Goal: Task Accomplishment & Management: Use online tool/utility

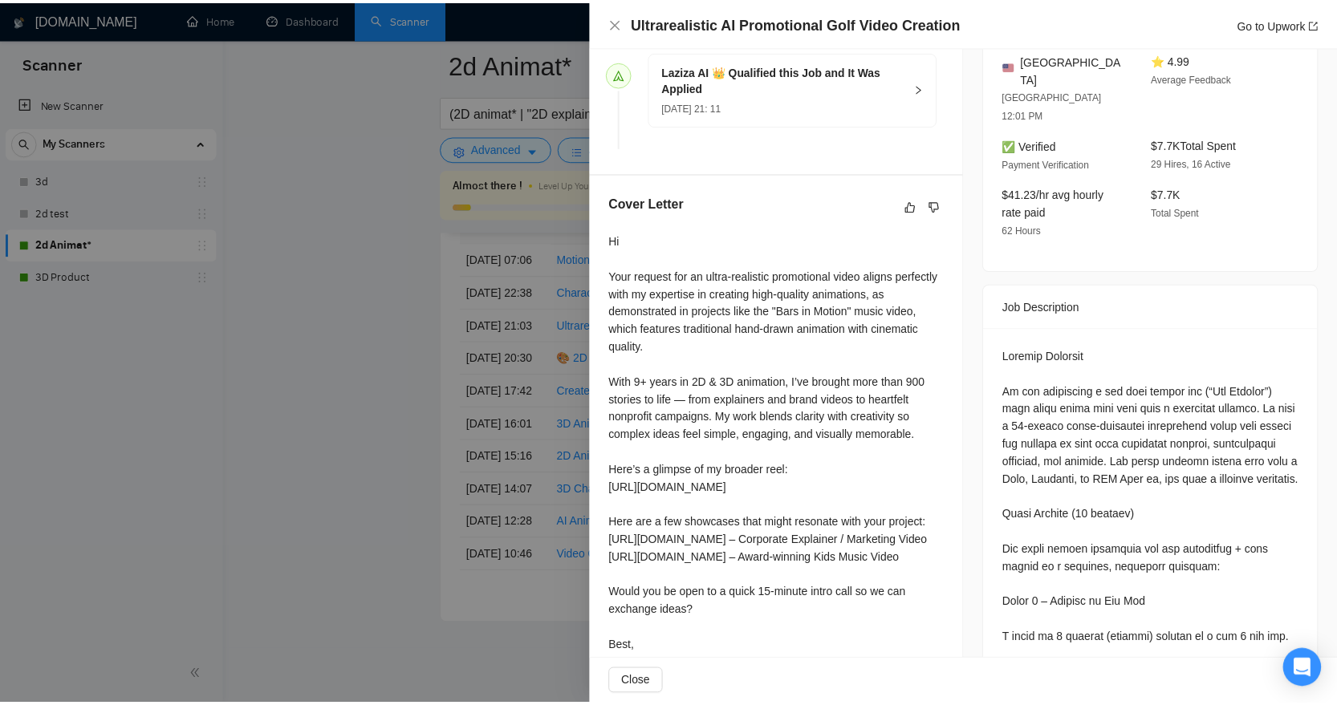
scroll to position [580, 0]
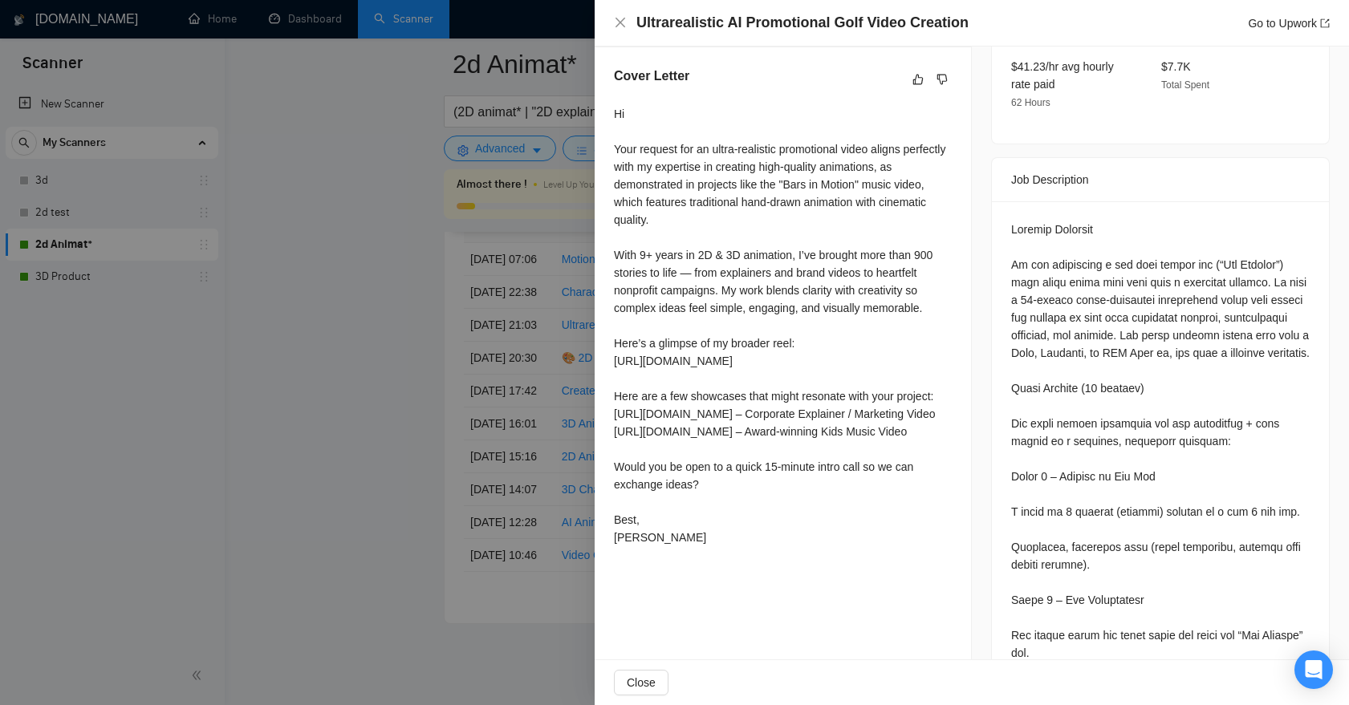
click at [496, 360] on div at bounding box center [674, 352] width 1349 height 705
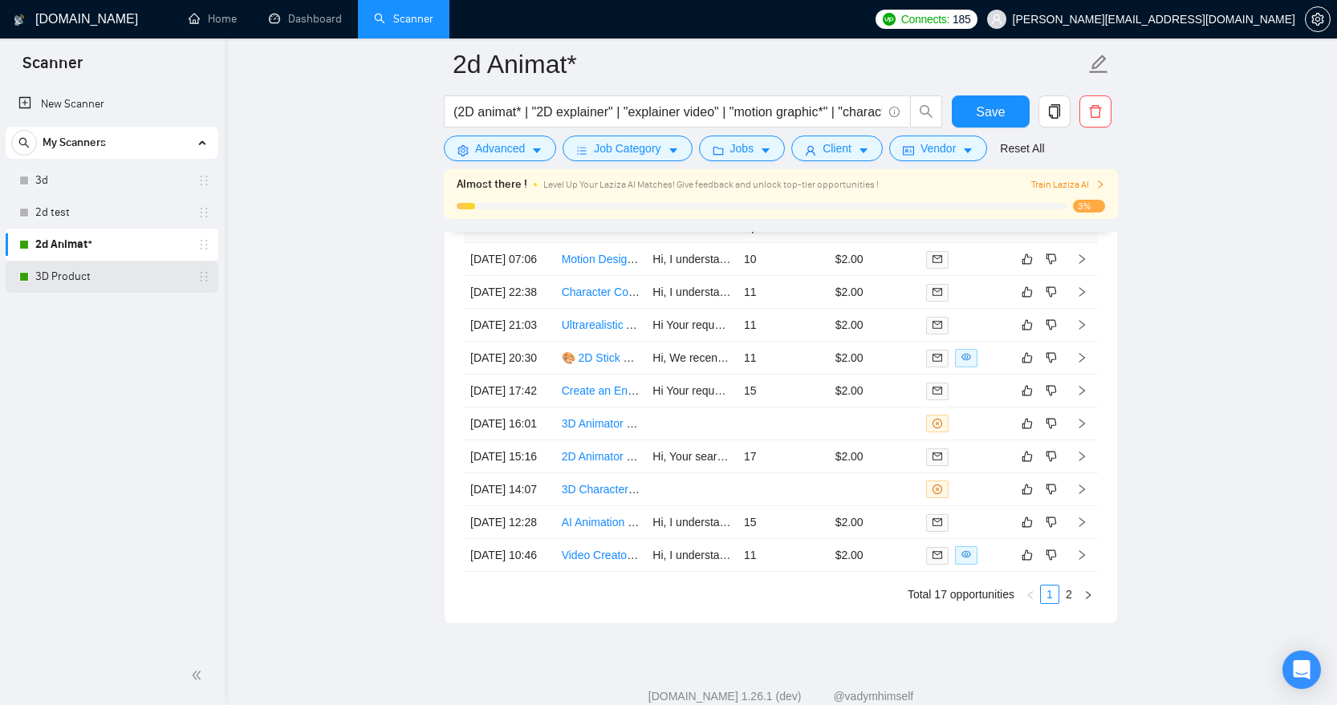
click at [83, 272] on link "3D Product" at bounding box center [111, 277] width 152 height 32
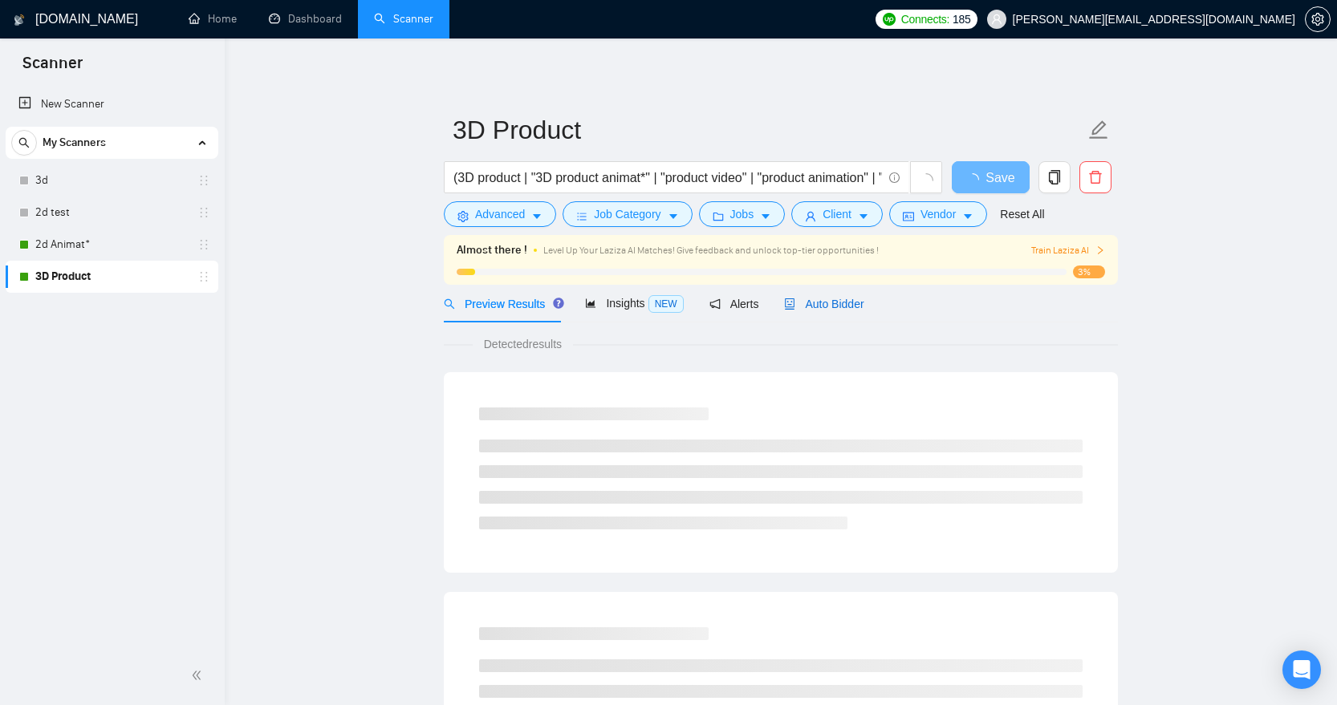
click at [862, 303] on span "Auto Bidder" at bounding box center [823, 304] width 79 height 13
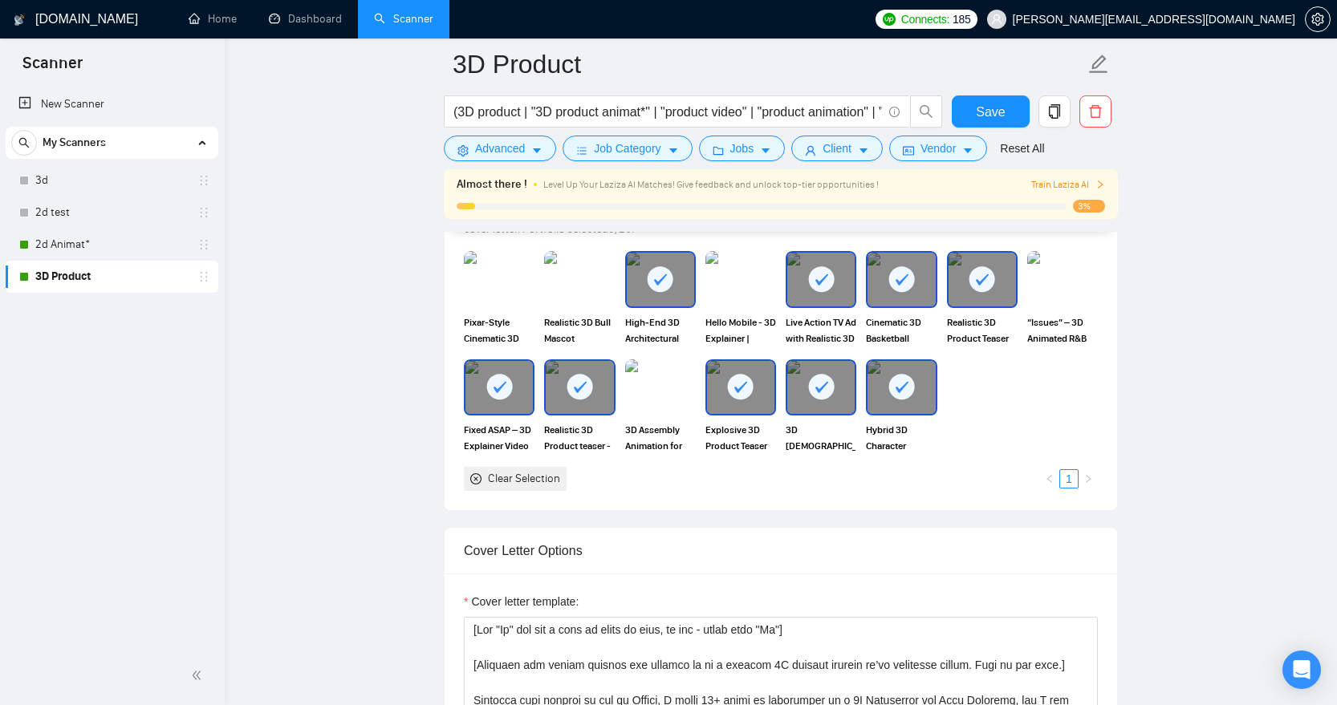
scroll to position [1486, 0]
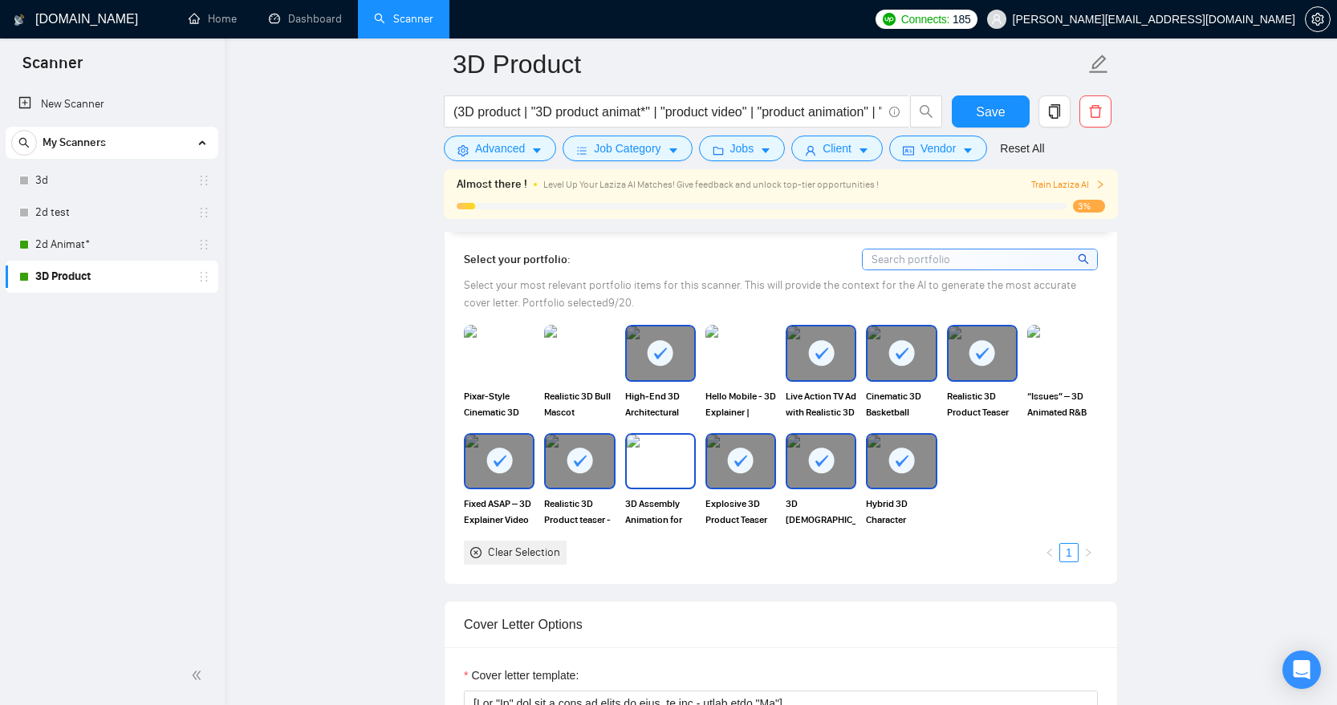
click at [664, 479] on img at bounding box center [660, 461] width 67 height 53
click at [751, 341] on img at bounding box center [740, 353] width 67 height 53
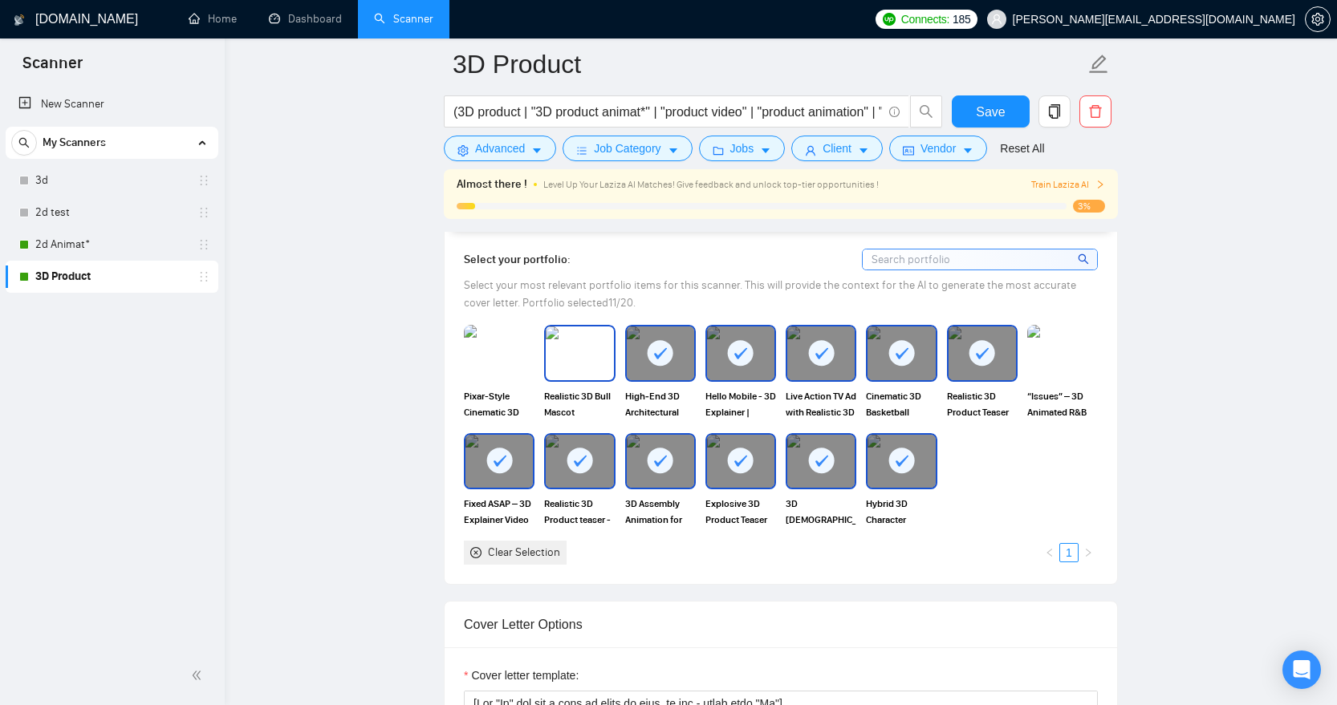
click at [604, 361] on img at bounding box center [579, 353] width 67 height 53
click at [497, 358] on img at bounding box center [498, 353] width 67 height 53
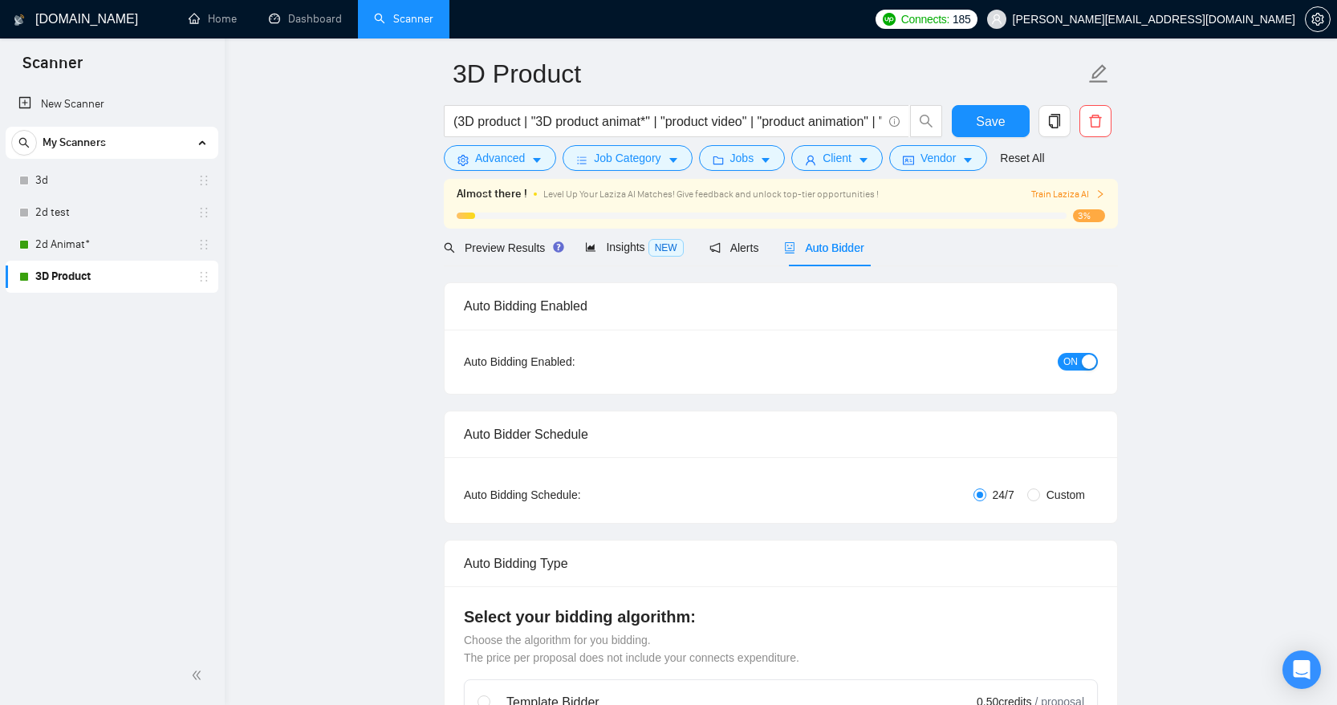
scroll to position [0, 0]
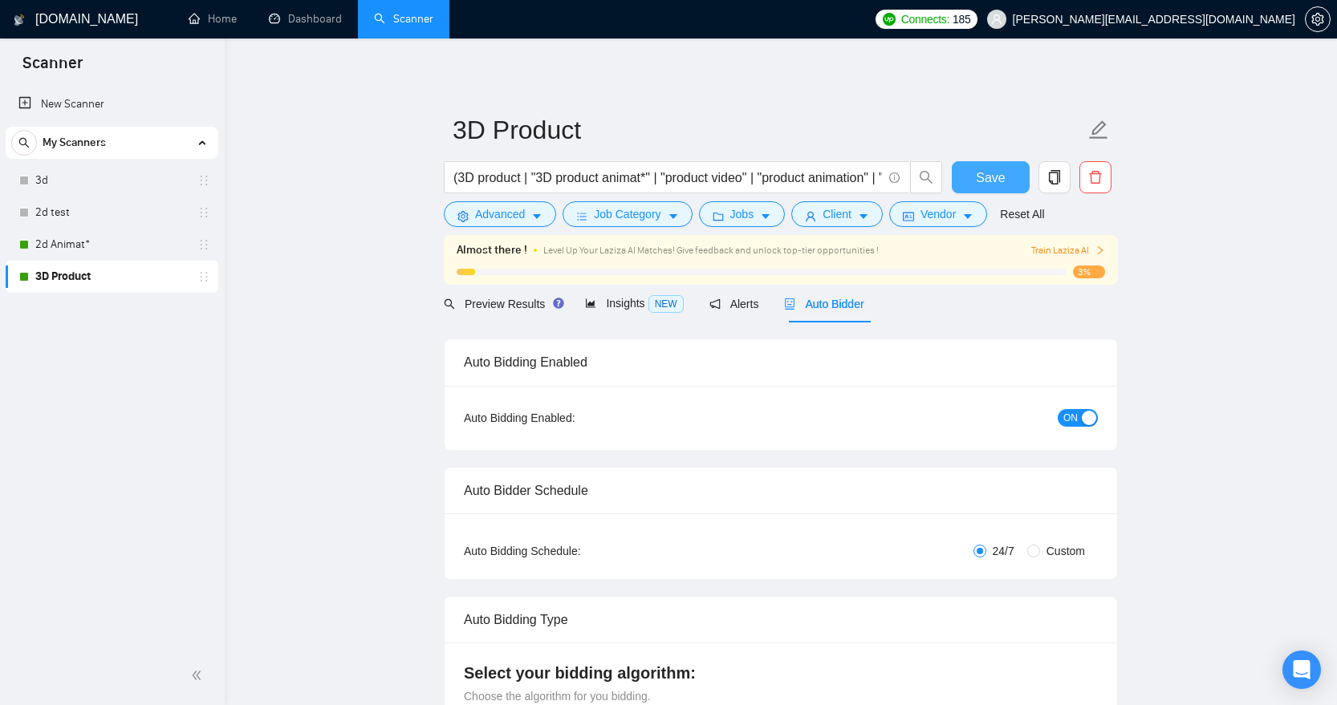
click at [987, 177] on span "Save" at bounding box center [990, 178] width 29 height 20
click at [630, 305] on span "Insights NEW" at bounding box center [634, 303] width 98 height 13
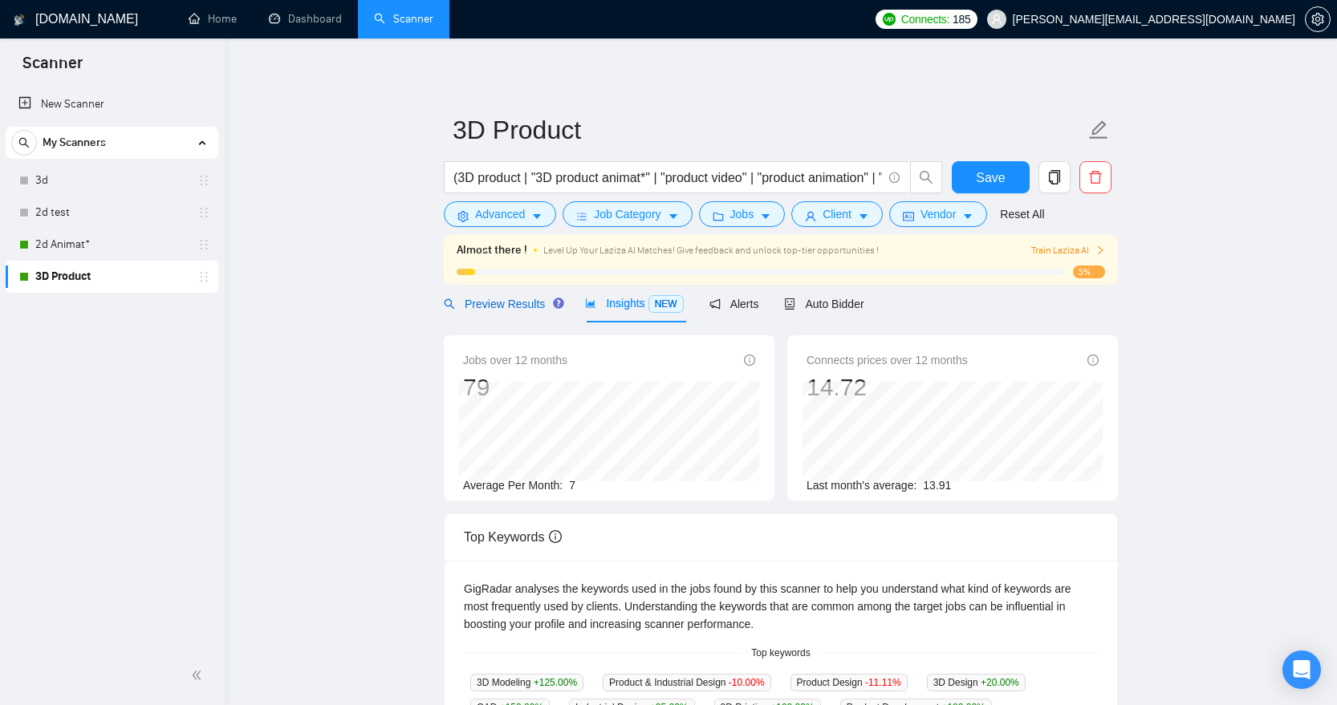
click at [506, 307] on span "Preview Results" at bounding box center [502, 304] width 116 height 13
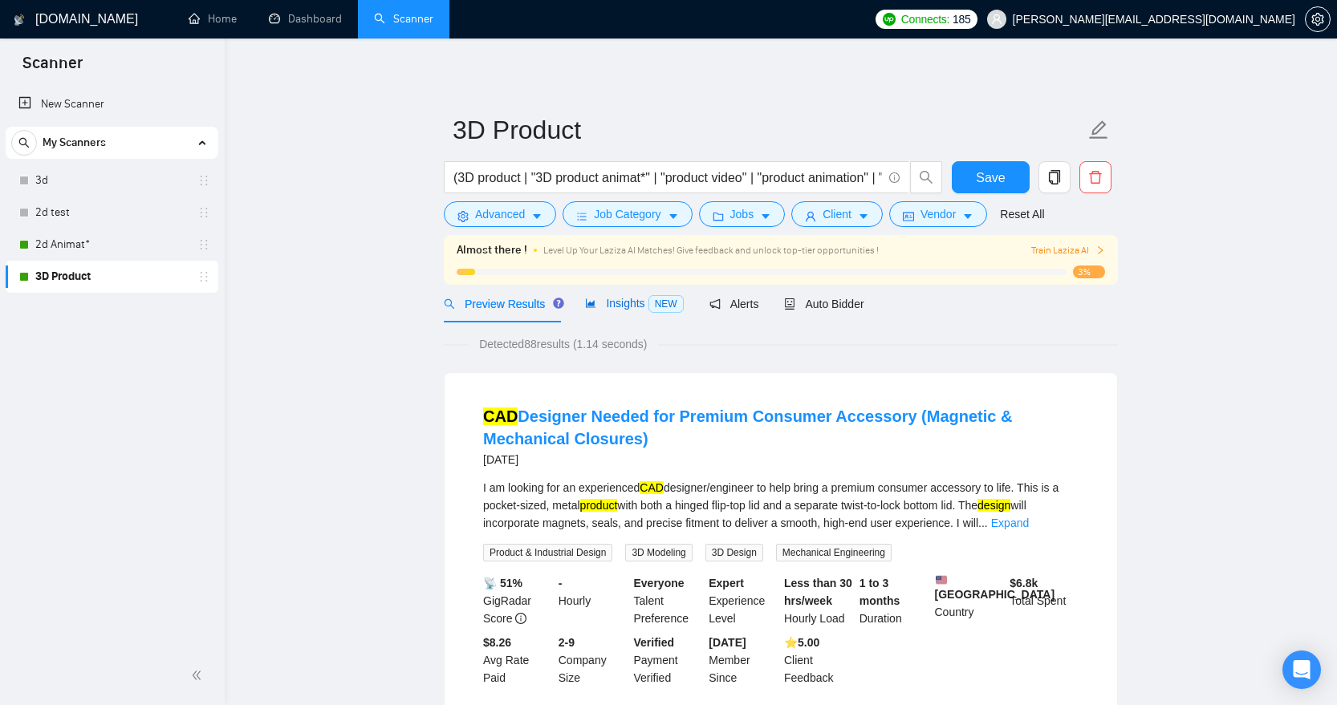
click at [629, 303] on span "Insights NEW" at bounding box center [634, 303] width 98 height 13
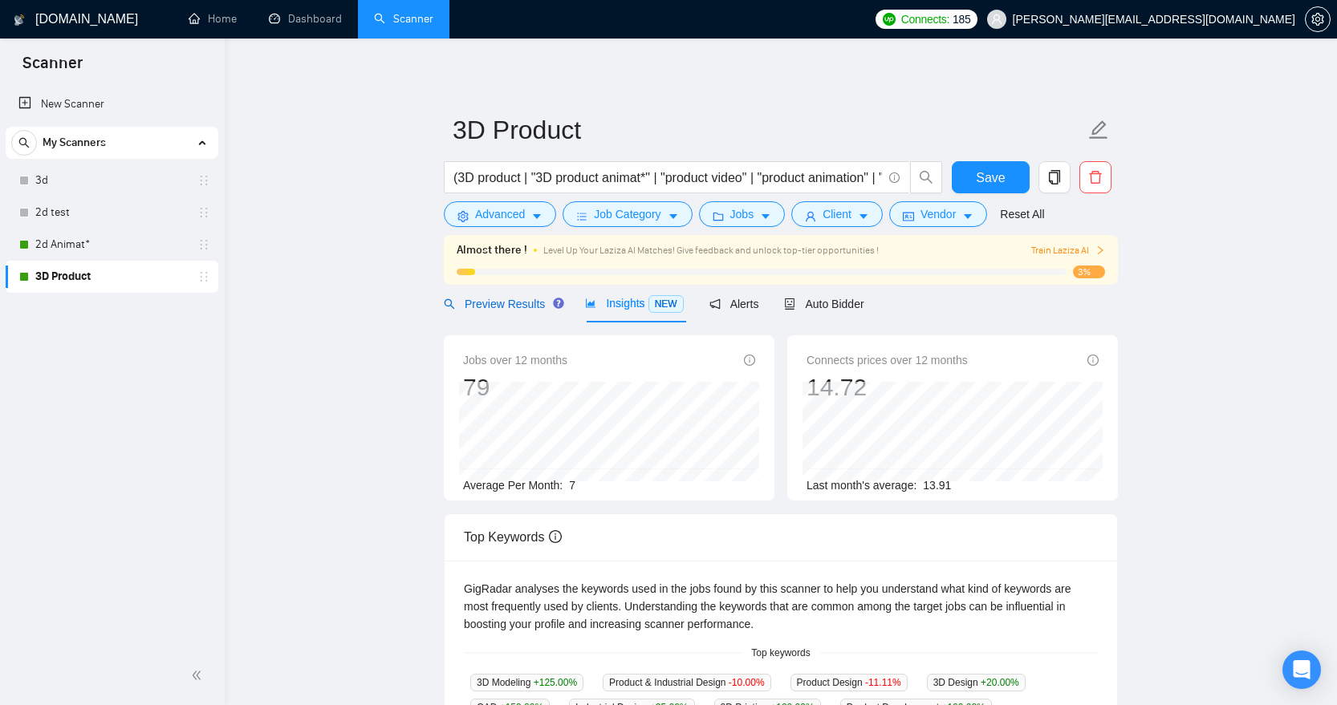
click at [527, 304] on span "Preview Results" at bounding box center [502, 304] width 116 height 13
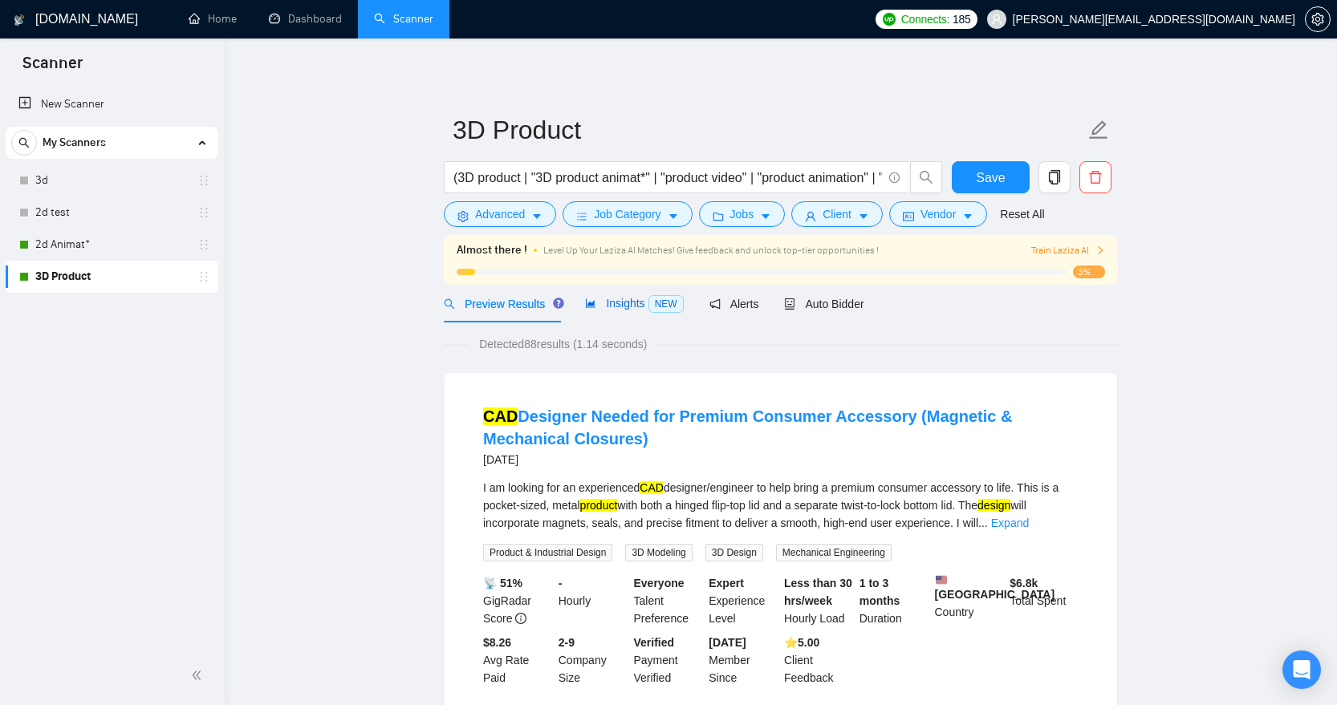
click at [640, 298] on span "Insights NEW" at bounding box center [634, 303] width 98 height 13
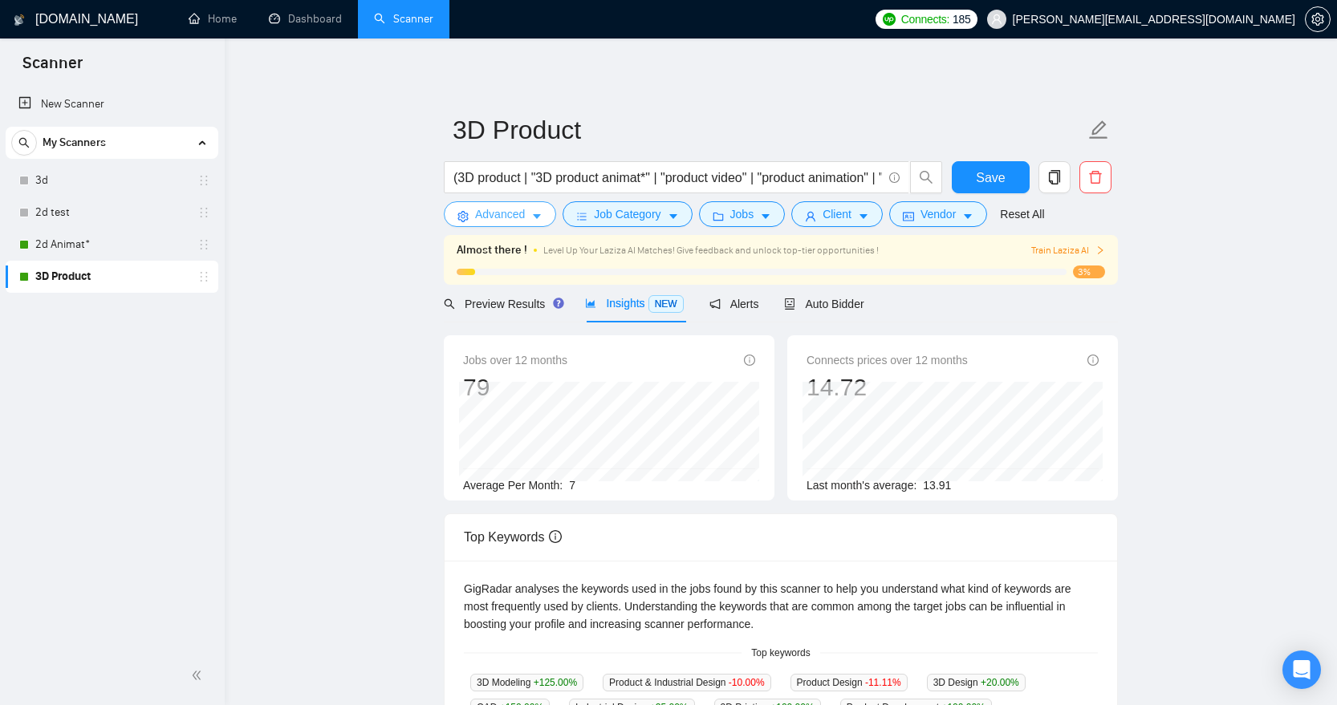
click at [539, 220] on icon "caret-down" at bounding box center [536, 216] width 11 height 11
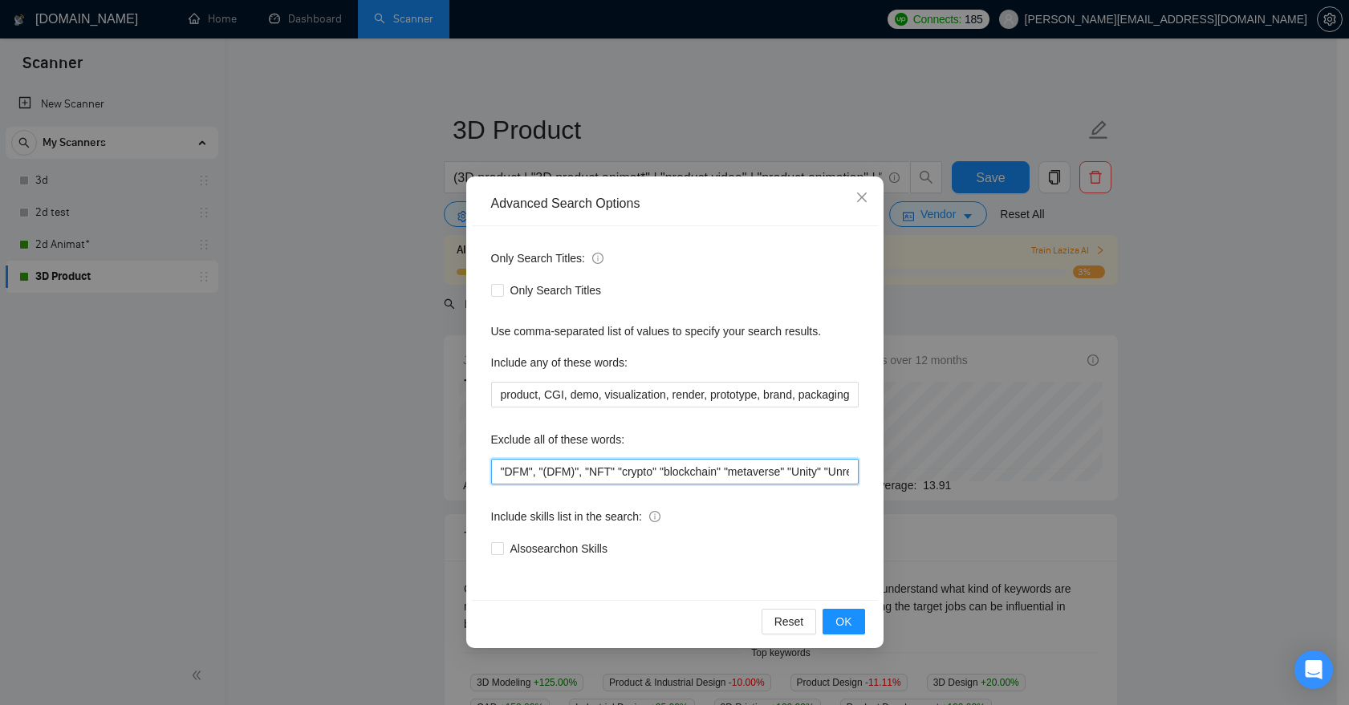
click at [551, 474] on input ""DFM", "(DFM)", "NFT" "crypto" "blockchain" "metaverse" "Unity" "Unreal" "casin…" at bounding box center [675, 472] width 368 height 26
drag, startPoint x: 646, startPoint y: 478, endPoint x: 901, endPoint y: 482, distance: 255.2
click at [901, 482] on div "Advanced Search Options Only Search Titles: Only Search Titles Use comma-separa…" at bounding box center [674, 352] width 1349 height 705
click at [791, 474] on input ""DFM", "(DFM)", "NFT" "crypto" "blockchain" "metaverse" "Unity" "Unreal" "casin…" at bounding box center [675, 472] width 368 height 26
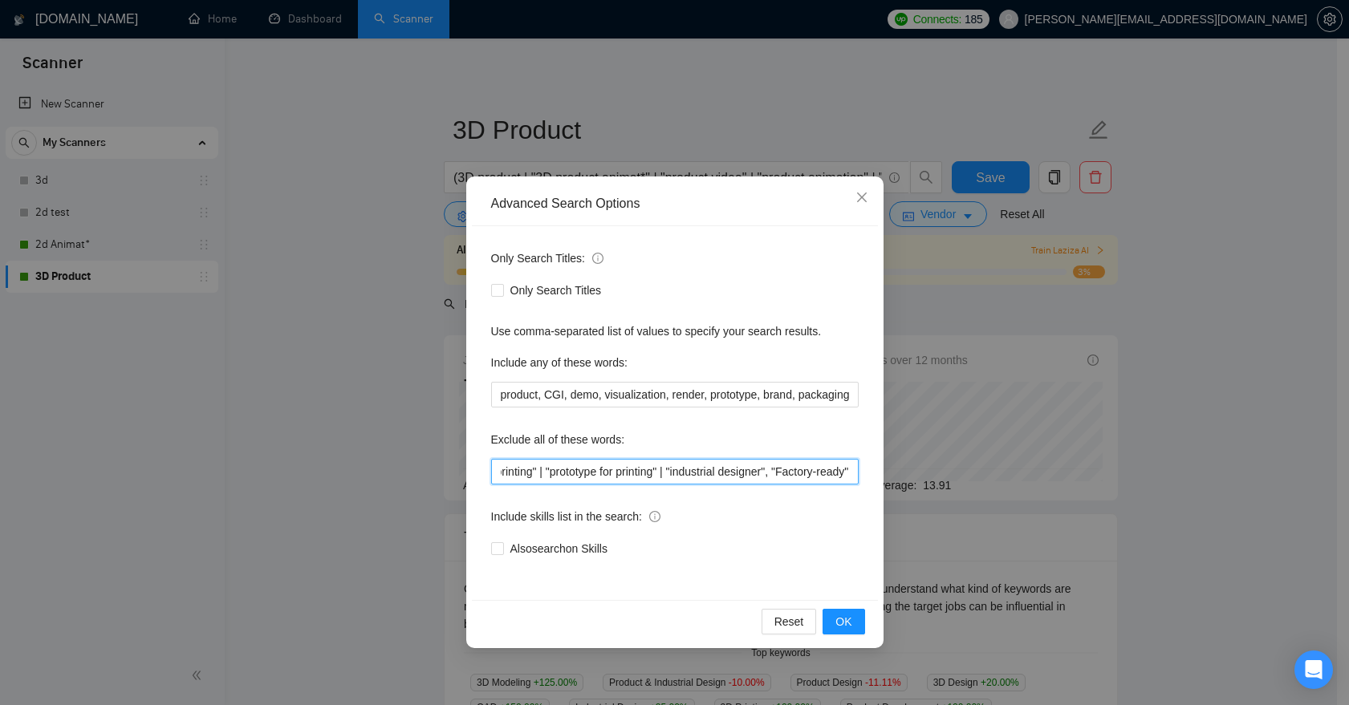
scroll to position [0, 3160]
drag, startPoint x: 824, startPoint y: 472, endPoint x: 924, endPoint y: 473, distance: 99.5
click at [924, 473] on div "Advanced Search Options Only Search Titles: Only Search Titles Use comma-separa…" at bounding box center [674, 352] width 1349 height 705
click at [839, 474] on input ""DFM", "(DFM)", "NFT" "crypto" "blockchain" "metaverse" "Unity" "Unreal" "casin…" at bounding box center [675, 472] width 368 height 26
drag, startPoint x: 758, startPoint y: 470, endPoint x: 656, endPoint y: 479, distance: 103.1
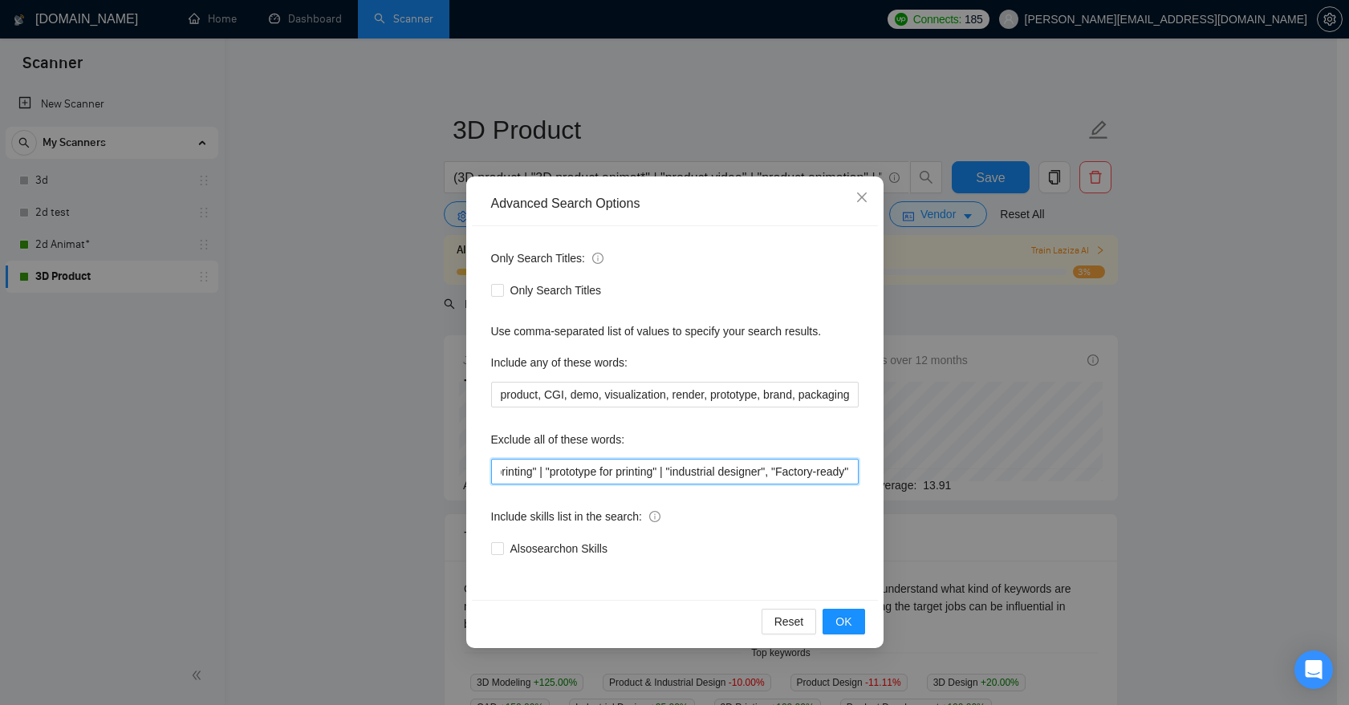
click at [656, 479] on input ""DFM", "(DFM)", "NFT" "crypto" "blockchain" "metaverse" "Unity" "Unreal" "casin…" at bounding box center [675, 472] width 368 height 26
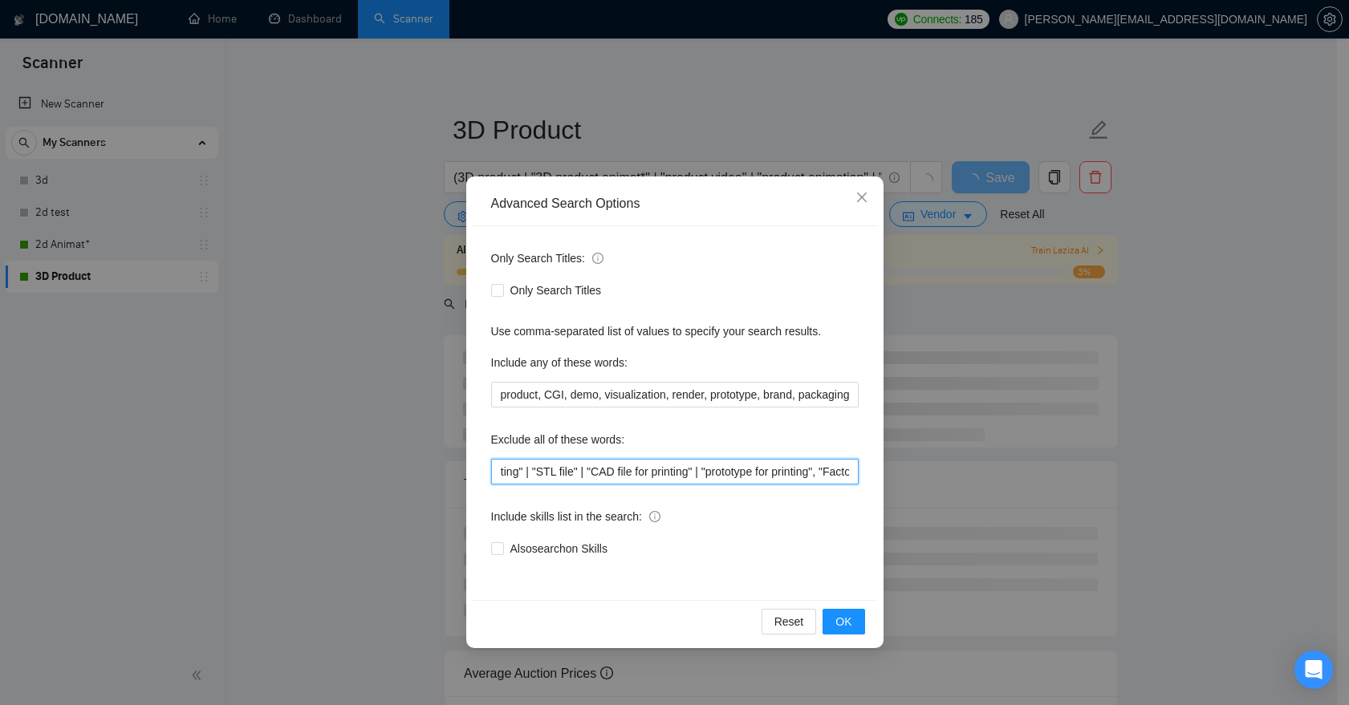
drag, startPoint x: 604, startPoint y: 472, endPoint x: 475, endPoint y: 470, distance: 129.2
click at [474, 470] on div "Only Search Titles: Only Search Titles Use comma-separated list of values to sp…" at bounding box center [675, 413] width 406 height 374
click at [639, 474] on input ""DFM", "(DFM)", "NFT" "crypto" "blockchain" "metaverse" "Unity" "Unreal" "casin…" at bounding box center [675, 472] width 368 height 26
drag, startPoint x: 578, startPoint y: 469, endPoint x: 501, endPoint y: 471, distance: 77.1
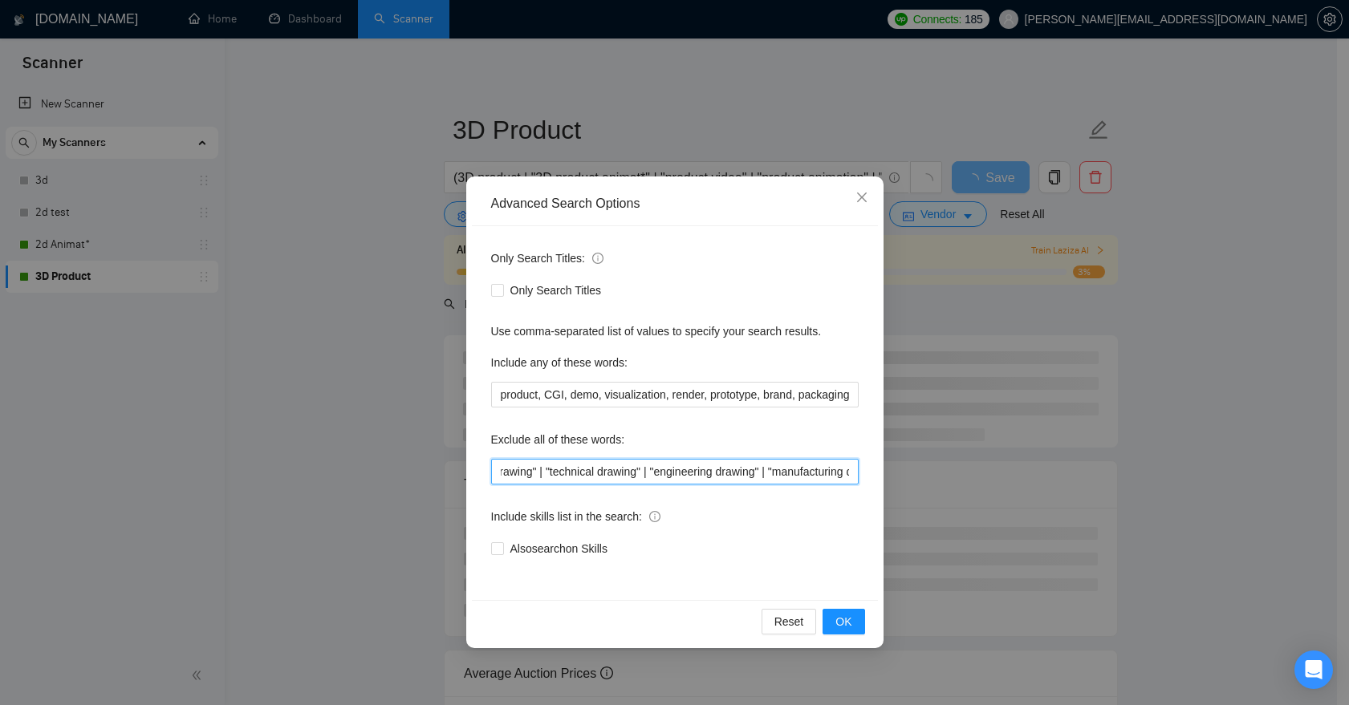
click at [501, 471] on input ""DFM", "(DFM)", "NFT" "crypto" "blockchain" "metaverse" "Unity" "Unreal" "casin…" at bounding box center [675, 472] width 368 height 26
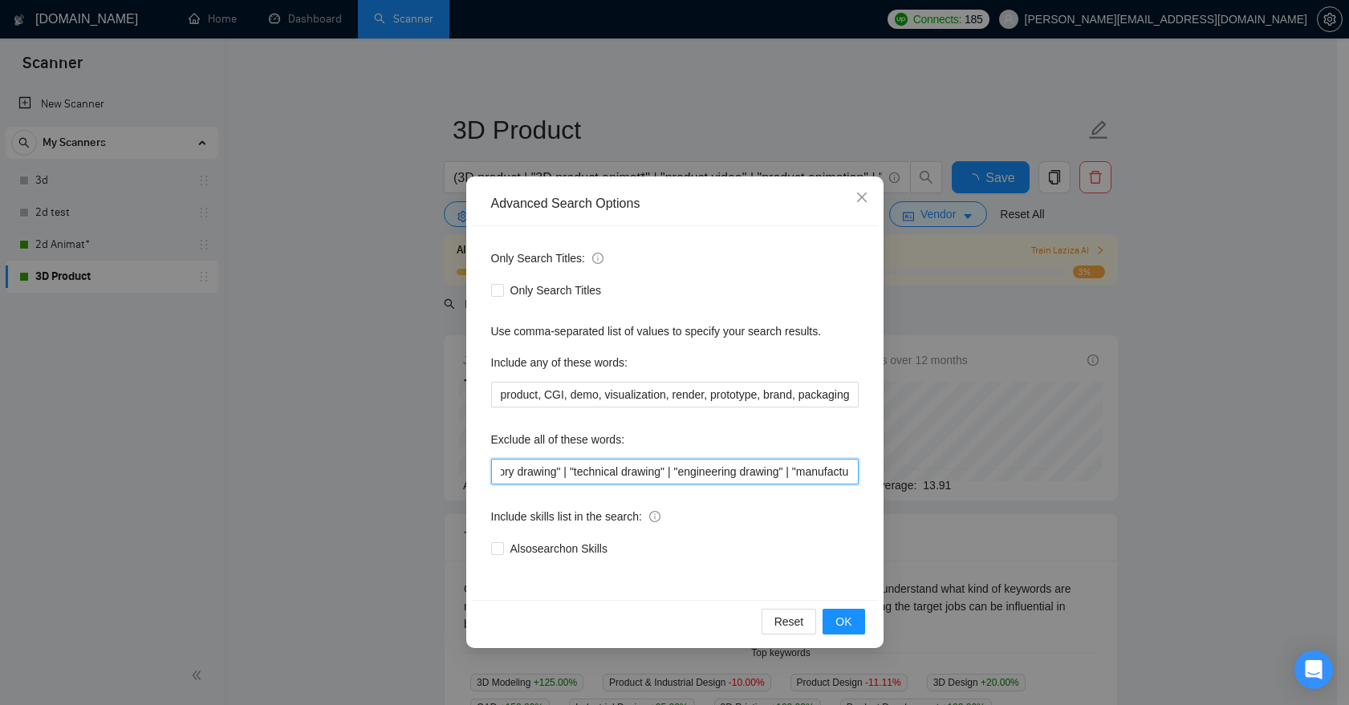
click at [578, 473] on input ""DFM", "(DFM)", "NFT" "crypto" "blockchain" "metaverse" "Unity" "Unreal" "casin…" at bounding box center [675, 472] width 368 height 26
drag, startPoint x: 511, startPoint y: 470, endPoint x: 573, endPoint y: 373, distance: 115.1
click at [466, 472] on div "Advanced Search Options Only Search Titles: Only Search Titles Use comma-separa…" at bounding box center [674, 413] width 417 height 472
type input ""DFM", "(DFM)", "NFT" "crypto" "blockchain" "metaverse" "Unity" "Unreal" "casin…"
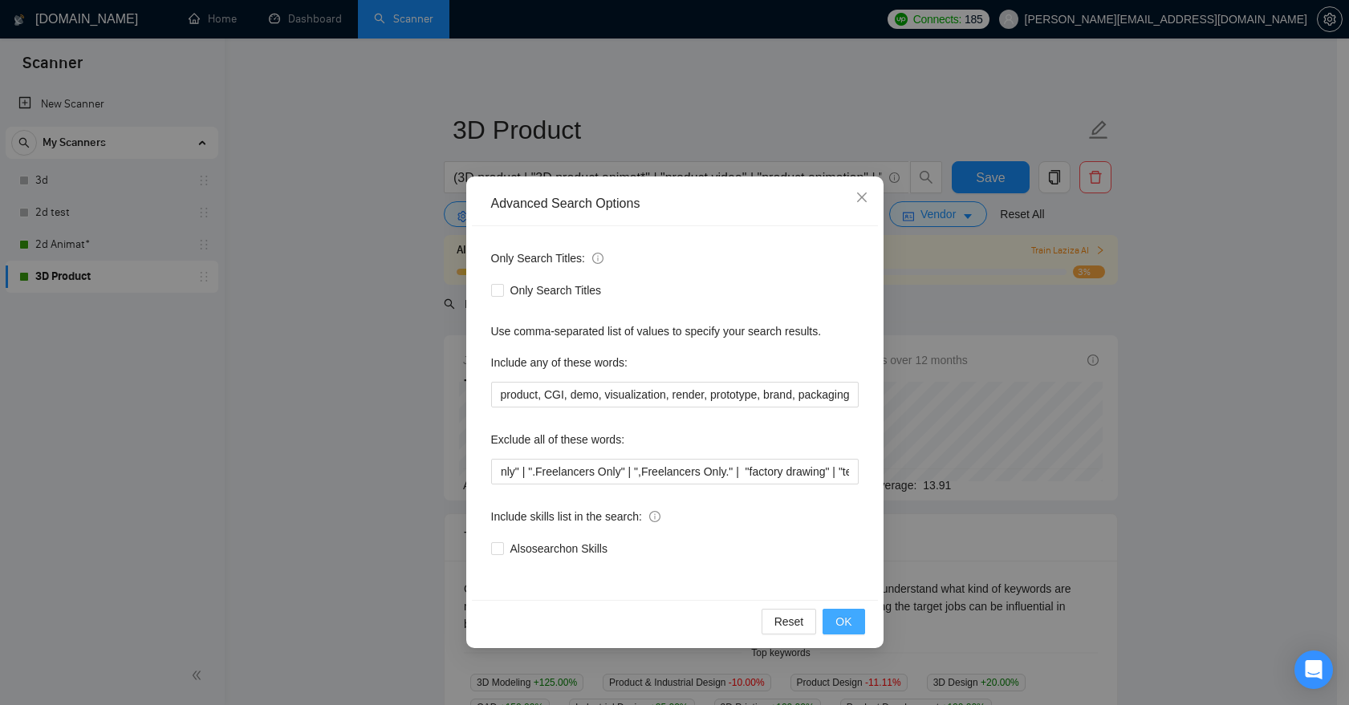
click at [843, 613] on span "OK" at bounding box center [843, 622] width 16 height 18
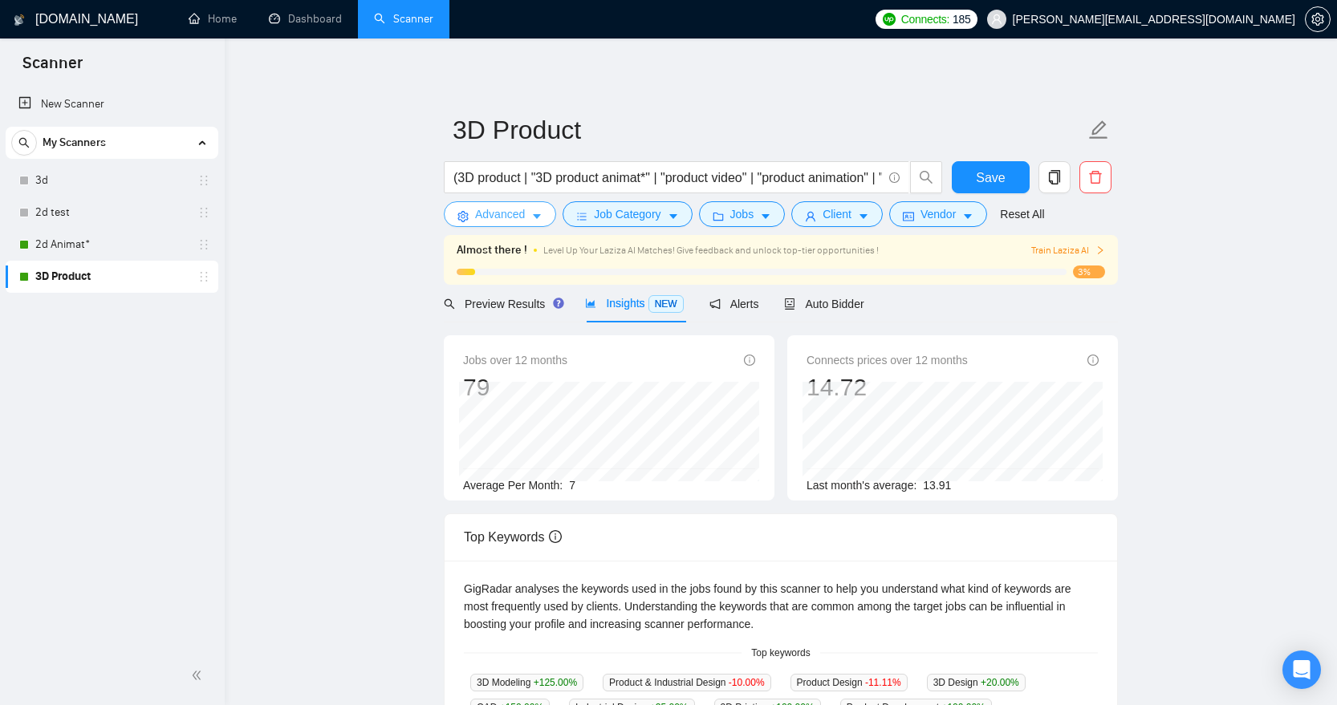
click at [540, 213] on icon "caret-down" at bounding box center [536, 216] width 11 height 11
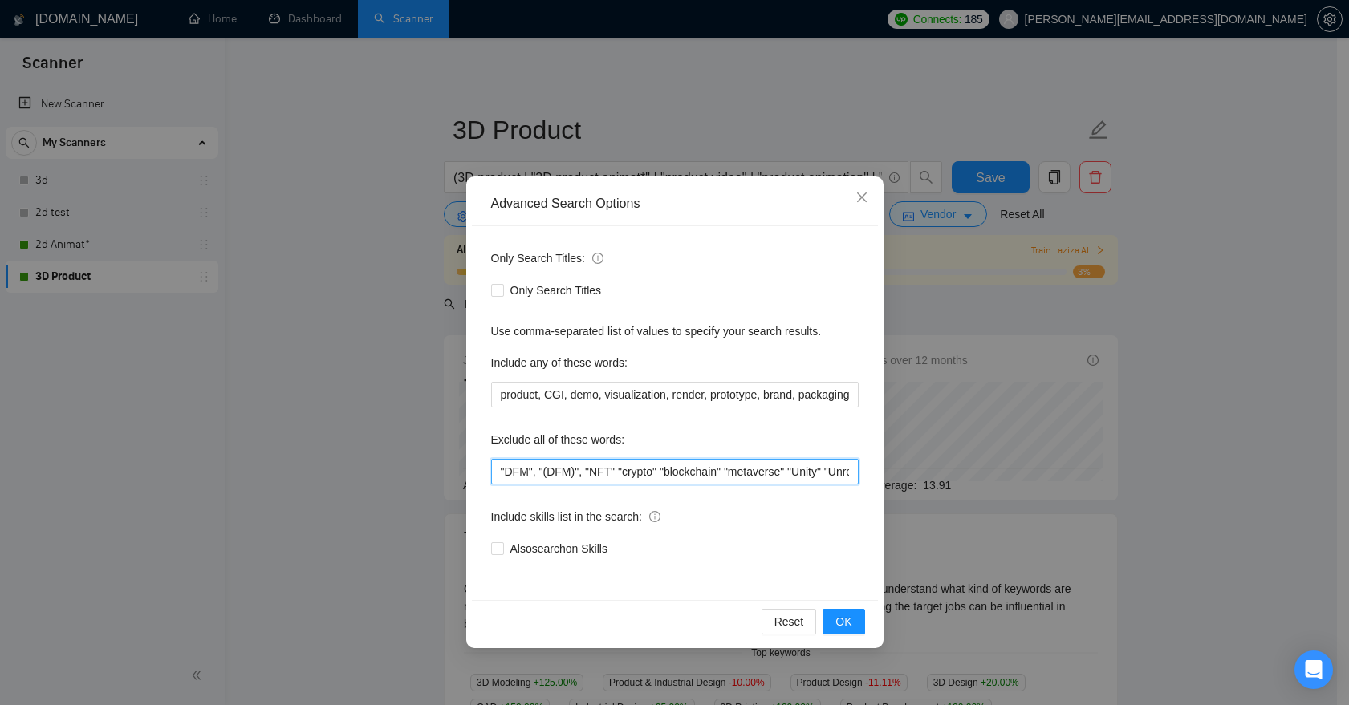
drag, startPoint x: 594, startPoint y: 477, endPoint x: 730, endPoint y: 479, distance: 135.7
click at [730, 479] on input ""DFM", "(DFM)", "NFT" "crypto" "blockchain" "metaverse" "Unity" "Unreal" "casin…" at bounding box center [675, 472] width 368 height 26
click at [794, 475] on input ""DFM", "(DFM)", "NFT" "crypto" "blockchain" "metaverse" "Unity" "Unreal" "casin…" at bounding box center [675, 472] width 368 height 26
click at [848, 474] on input ""DFM", "(DFM)", "NFT" "crypto" "blockchain" "metaverse" "Unity" "Unreal" "casin…" at bounding box center [675, 472] width 368 height 26
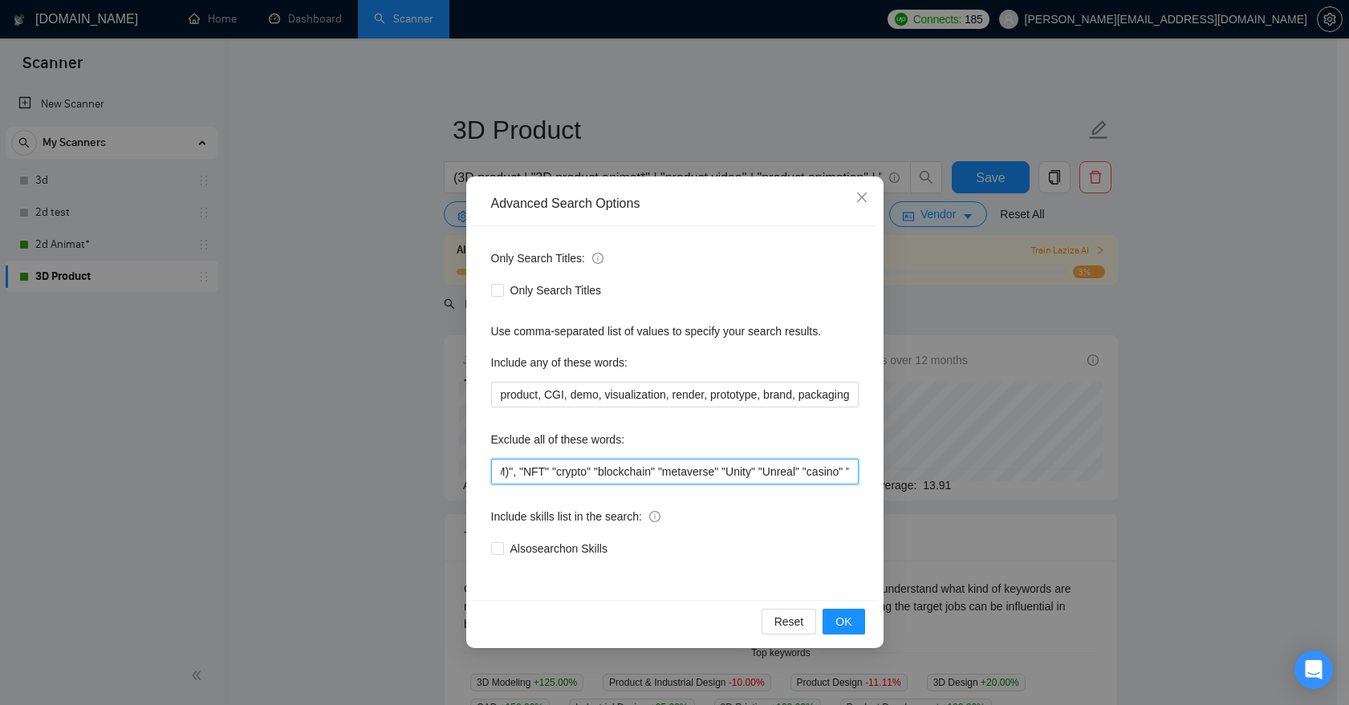
click at [818, 471] on input ""DFM", "(DFM)", "NFT" "crypto" "blockchain" "metaverse" "Unity" "Unreal" "casin…" at bounding box center [675, 472] width 368 height 26
click at [839, 471] on input ""DFM", "(DFM)", "NFT" "crypto" "blockchain" "metaverse" "Unity" "Unreal" "casin…" at bounding box center [675, 472] width 368 height 26
drag, startPoint x: 846, startPoint y: 473, endPoint x: 878, endPoint y: 478, distance: 32.5
click at [878, 478] on div "Advanced Search Options Only Search Titles: Only Search Titles Use comma-separa…" at bounding box center [674, 413] width 417 height 472
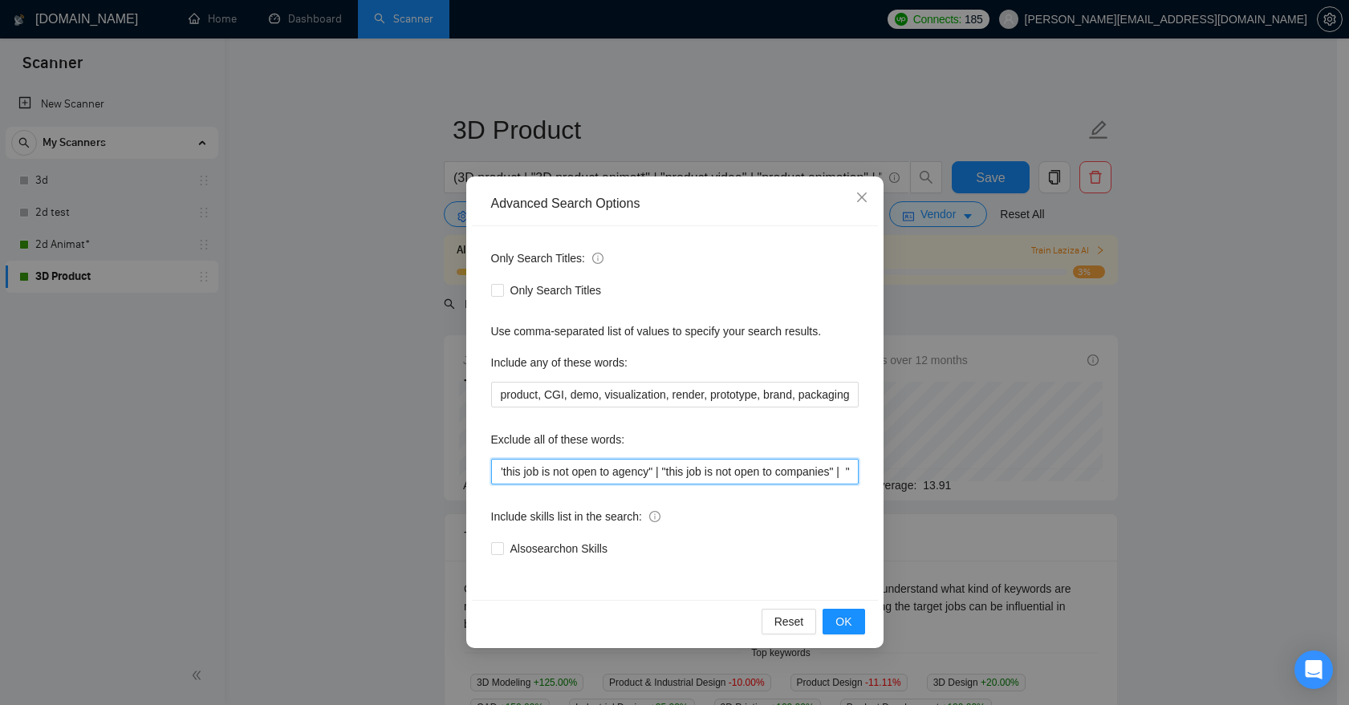
click at [695, 468] on input ""DFM", "(DFM)", "NFT" "crypto" "blockchain" "metaverse" "Unity" "Unreal" "casin…" at bounding box center [675, 472] width 368 height 26
drag, startPoint x: 766, startPoint y: 473, endPoint x: 881, endPoint y: 476, distance: 114.8
click at [881, 476] on div "Advanced Search Options Only Search Titles: Only Search Titles Use comma-separa…" at bounding box center [674, 413] width 417 height 472
click at [767, 461] on input ""DFM", "(DFM)", "NFT" "crypto" "blockchain" "metaverse" "Unity" "Unreal" "casin…" at bounding box center [675, 472] width 368 height 26
drag, startPoint x: 827, startPoint y: 470, endPoint x: 910, endPoint y: 478, distance: 83.9
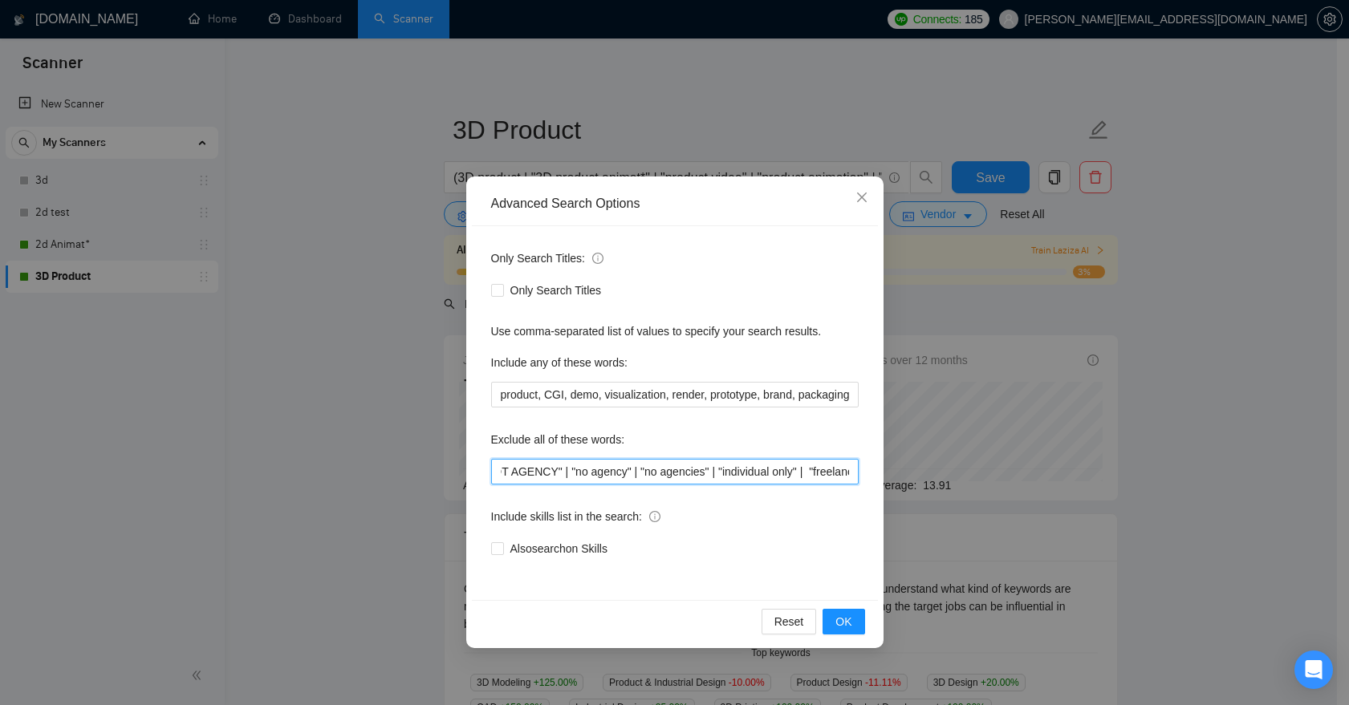
click at [910, 478] on div "Advanced Search Options Only Search Titles: Only Search Titles Use comma-separa…" at bounding box center [674, 352] width 1349 height 705
click at [787, 466] on input ""DFM", "(DFM)", "NFT" "crypto" "blockchain" "metaverse" "Unity" "Unreal" "casin…" at bounding box center [675, 472] width 368 height 26
drag, startPoint x: 790, startPoint y: 470, endPoint x: 896, endPoint y: 470, distance: 106.7
click at [896, 470] on div "Advanced Search Options Only Search Titles: Only Search Titles Use comma-separa…" at bounding box center [674, 352] width 1349 height 705
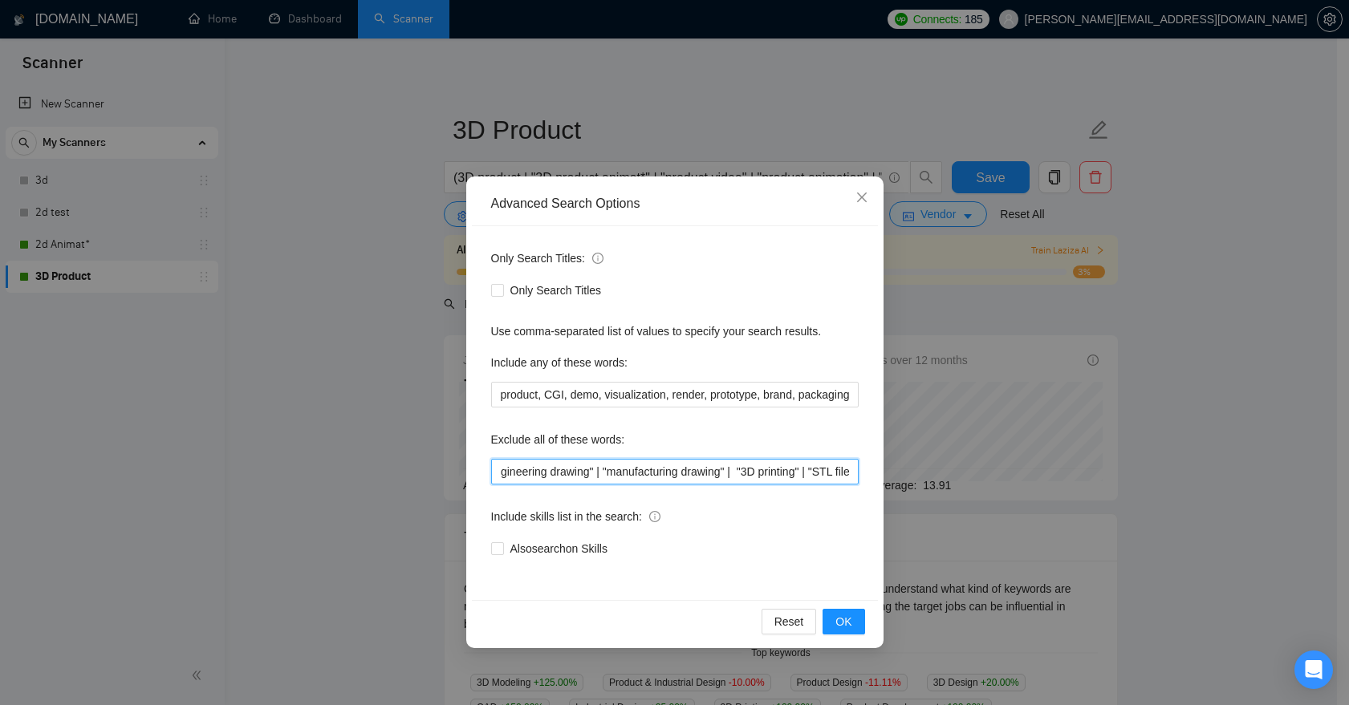
click at [750, 459] on input ""DFM", "(DFM)", "NFT" "crypto" "blockchain" "metaverse" "Unity" "Unreal" "casin…" at bounding box center [675, 472] width 368 height 26
click at [555, 474] on input ""DFM", "(DFM)", "NFT" "crypto" "blockchain" "metaverse" "Unity" "Unreal" "casin…" at bounding box center [675, 472] width 368 height 26
paste input "NFT | crypto | blockchain | metaverse | Unity | Unreal | casino | slot | AR | V…"
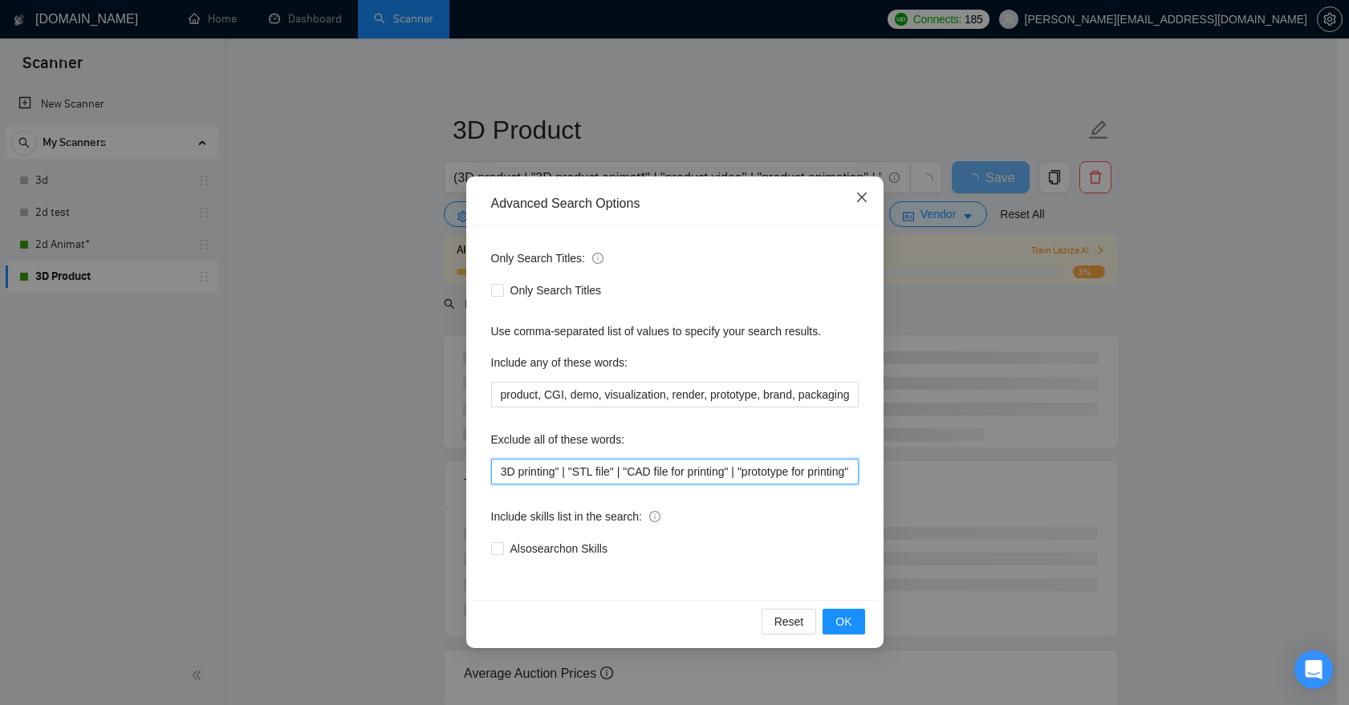
type input "NFT | crypto | blockchain | metaverse | Unity | Unreal | casino | slot | AR | V…"
click at [865, 196] on icon "close" at bounding box center [862, 197] width 13 height 13
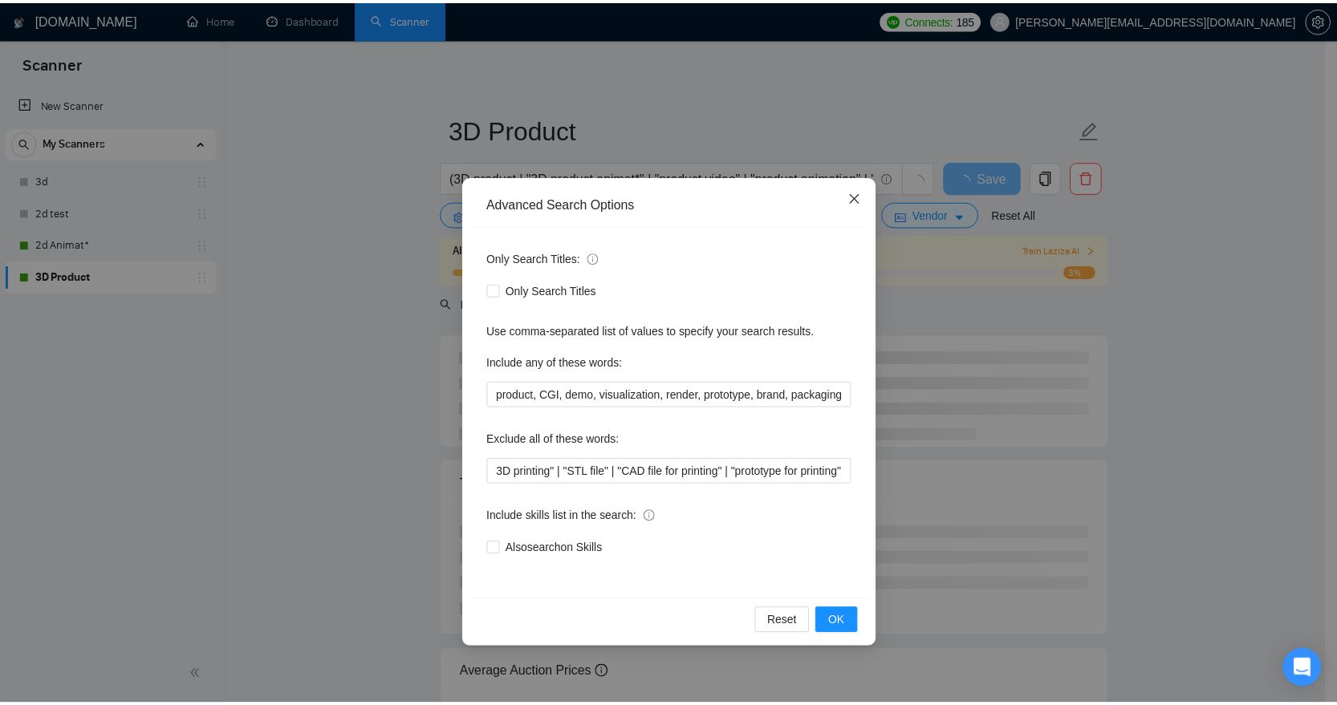
scroll to position [0, 0]
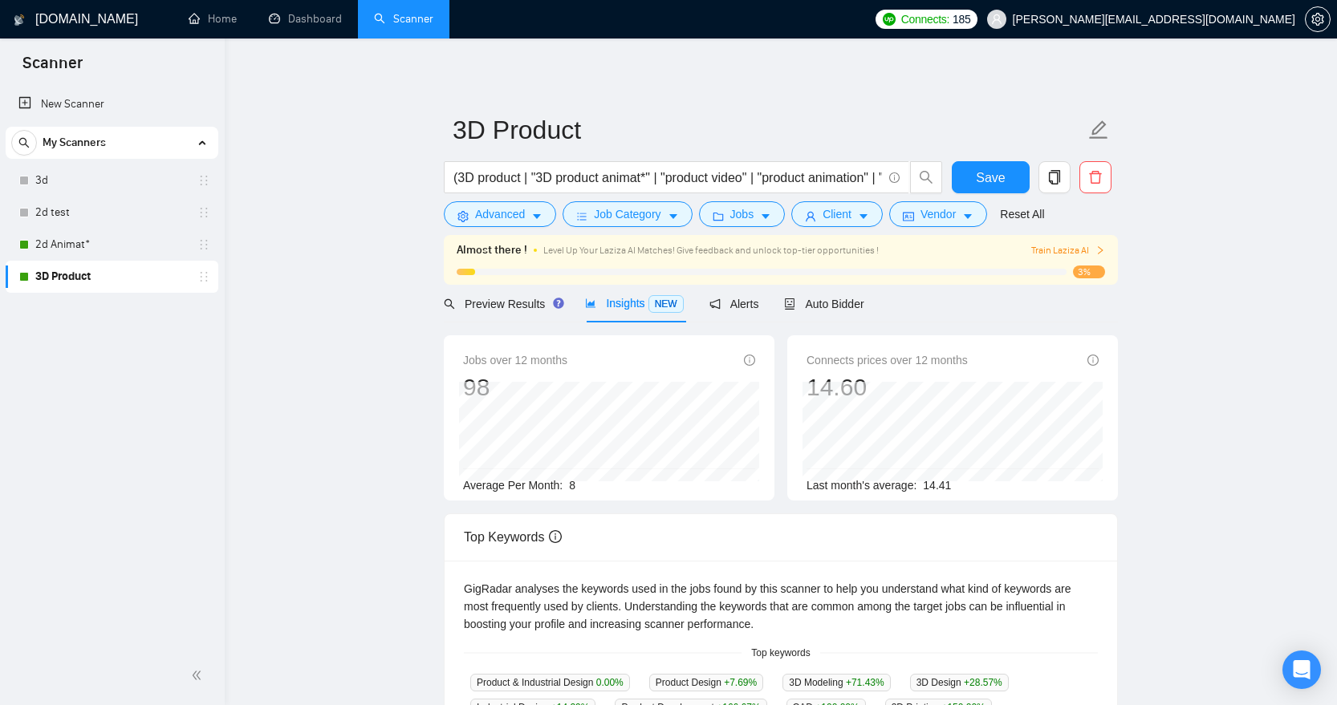
click at [524, 227] on div "Advanced" at bounding box center [500, 214] width 119 height 26
click at [528, 214] on button "Advanced" at bounding box center [500, 214] width 112 height 26
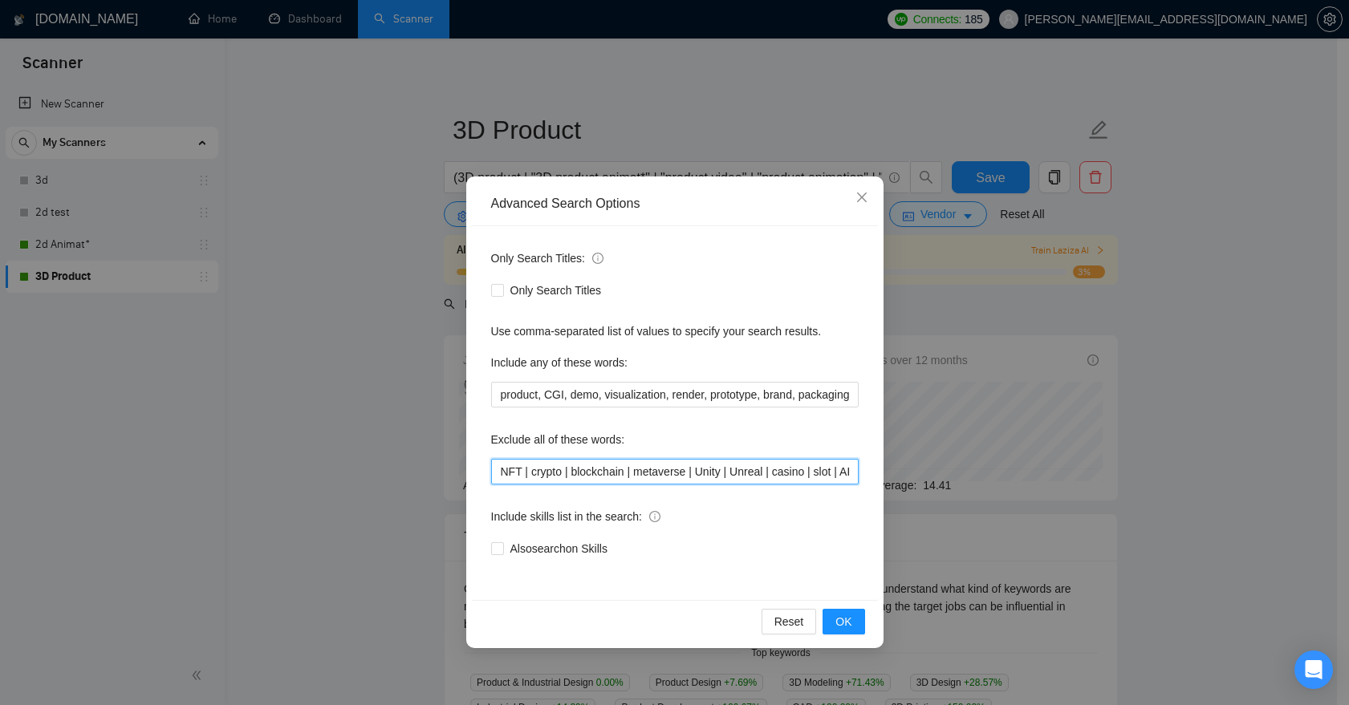
click at [580, 467] on input "NFT | crypto | blockchain | metaverse | Unity | Unreal | casino | slot | AR | V…" at bounding box center [675, 472] width 368 height 26
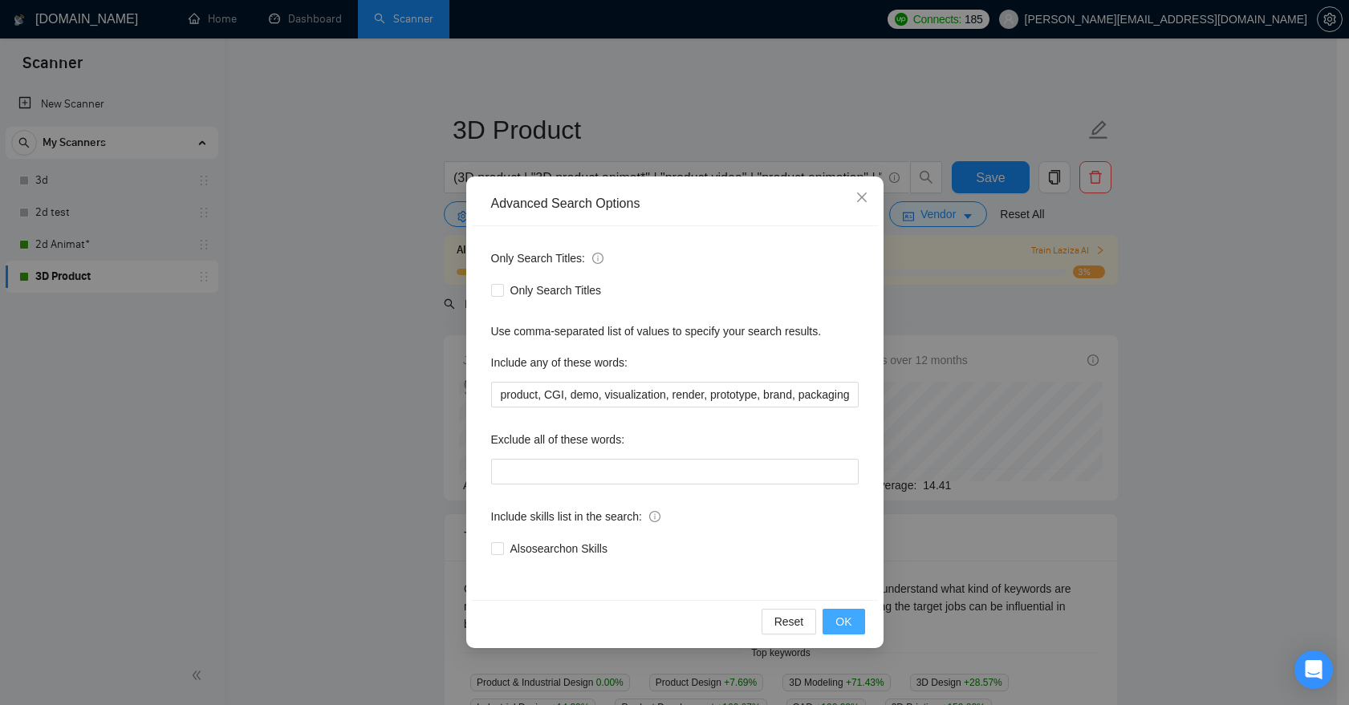
click at [830, 610] on button "OK" at bounding box center [844, 622] width 42 height 26
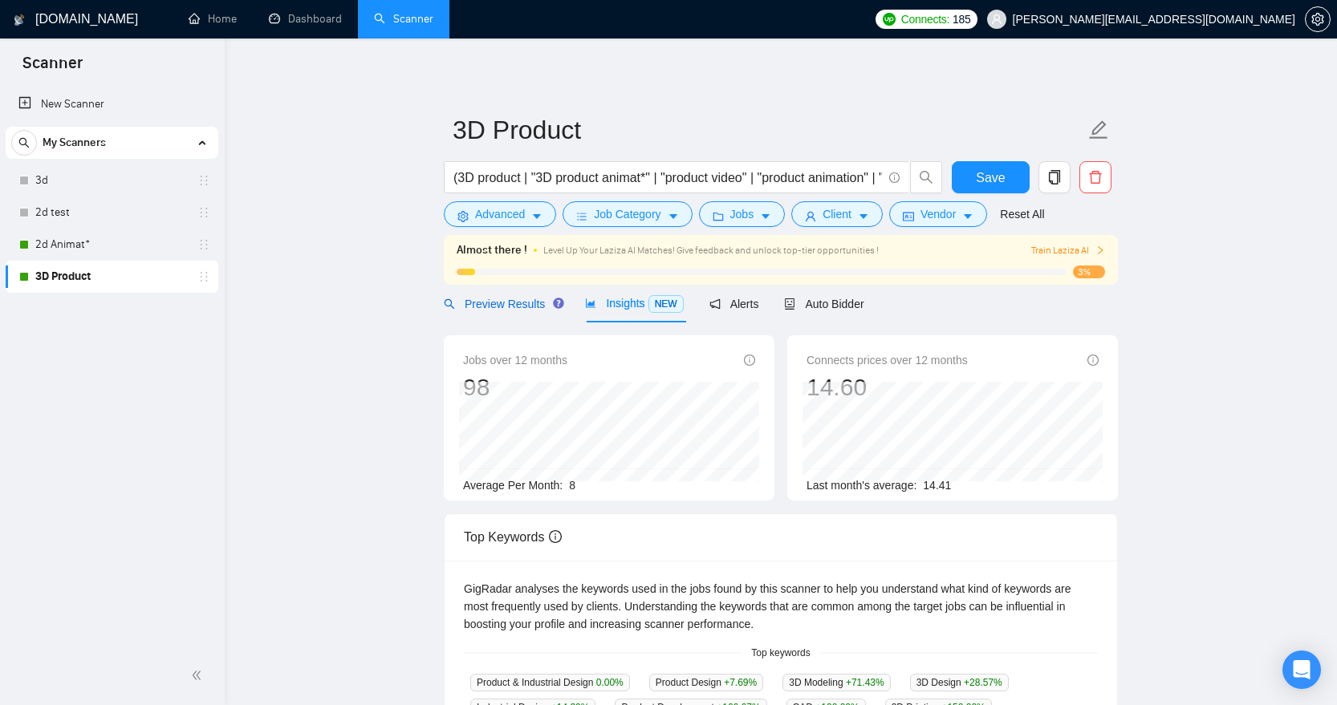
click at [523, 305] on span "Preview Results" at bounding box center [502, 304] width 116 height 13
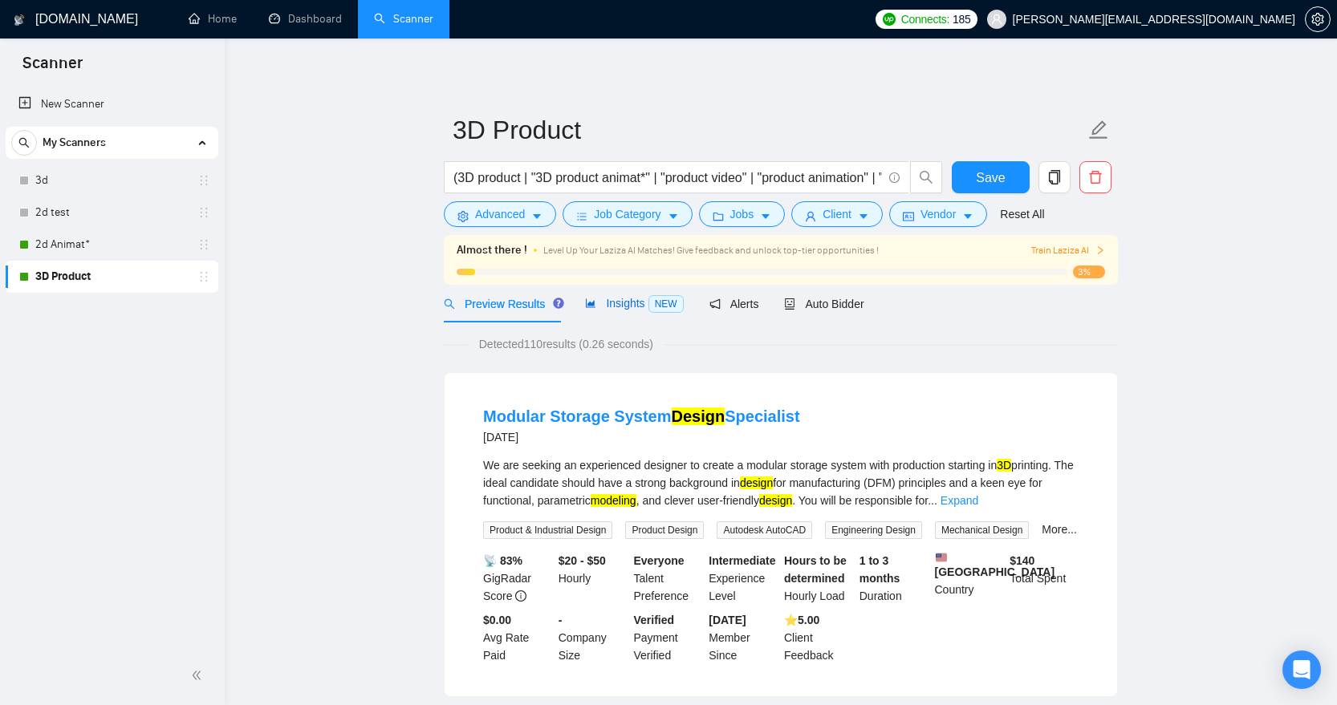
click at [632, 306] on span "Insights NEW" at bounding box center [634, 303] width 98 height 13
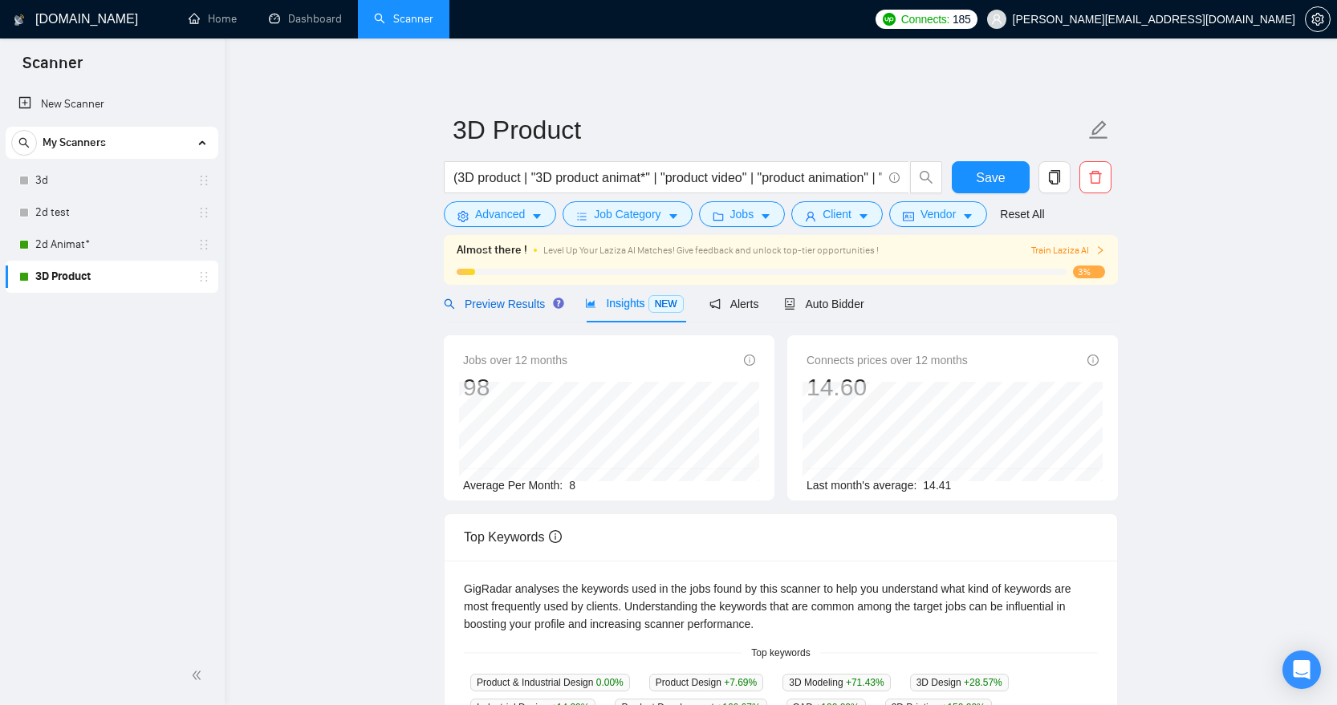
click at [507, 307] on span "Preview Results" at bounding box center [502, 304] width 116 height 13
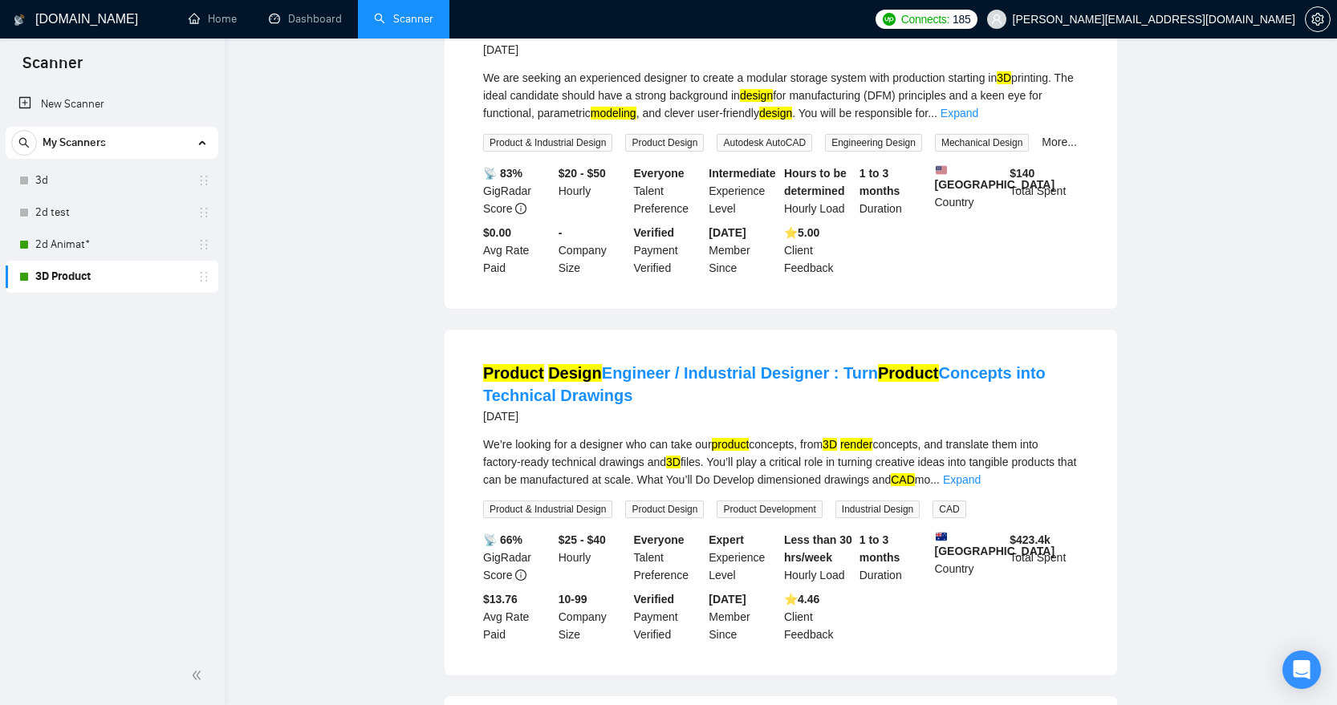
scroll to position [37, 0]
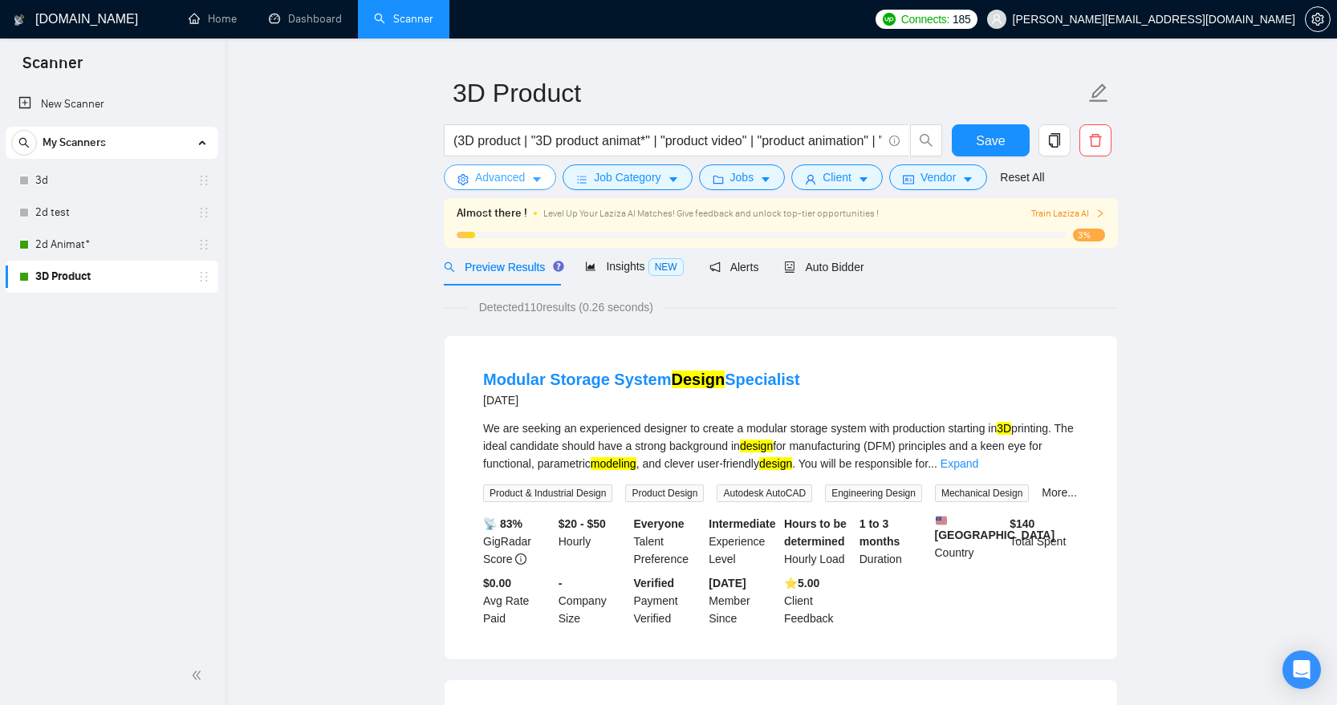
click at [549, 173] on button "Advanced" at bounding box center [500, 178] width 112 height 26
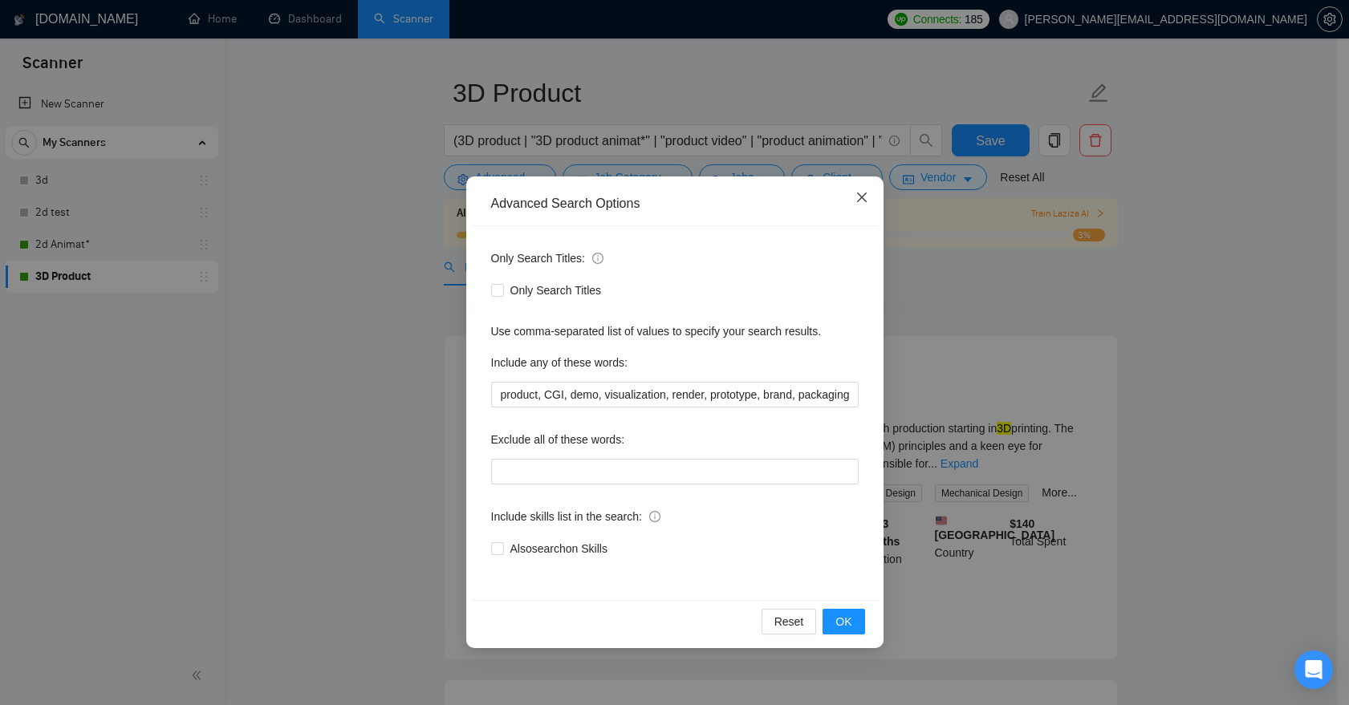
click at [864, 198] on icon "close" at bounding box center [862, 197] width 13 height 13
